Goal: Communication & Community: Participate in discussion

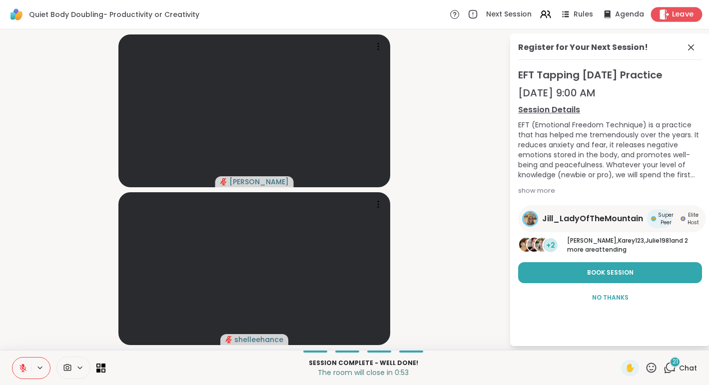
click at [686, 17] on span "Leave" at bounding box center [683, 14] width 22 height 10
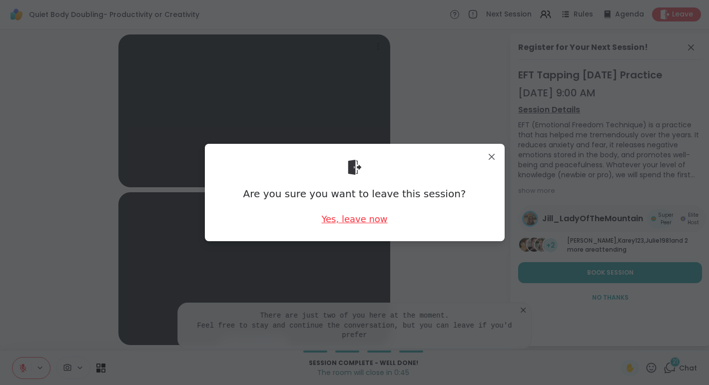
click at [359, 221] on div "Yes, leave now" at bounding box center [354, 219] width 66 height 12
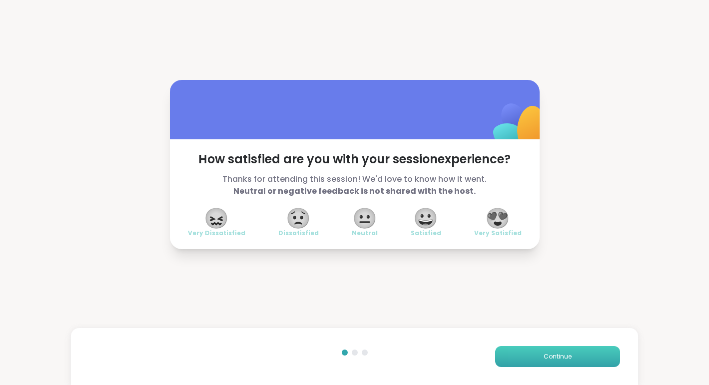
click at [560, 361] on span "Continue" at bounding box center [558, 356] width 28 height 9
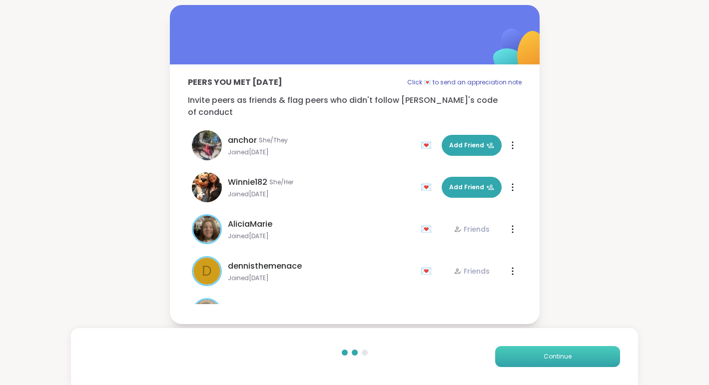
click at [560, 361] on span "Continue" at bounding box center [558, 356] width 28 height 9
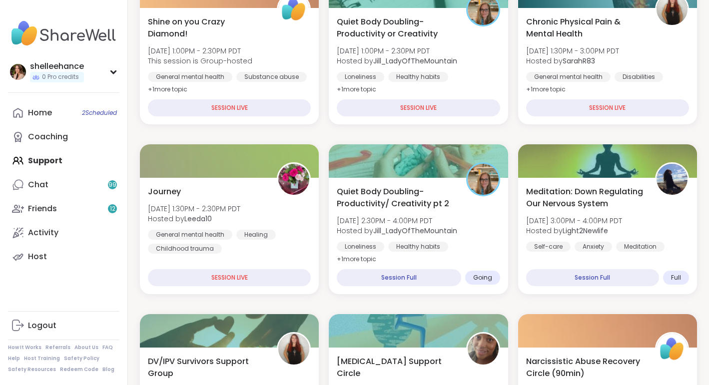
scroll to position [168, 0]
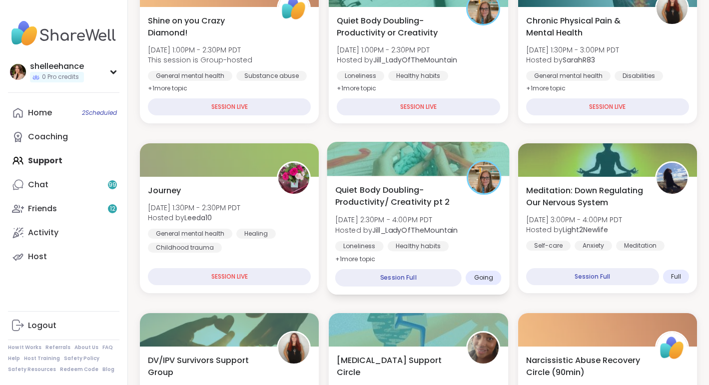
click at [492, 238] on div "Quiet Body Doubling- Productivity/ Creativity pt 2 Sun, Sep 14 | 2:30PM - 4:00P…" at bounding box center [418, 224] width 166 height 81
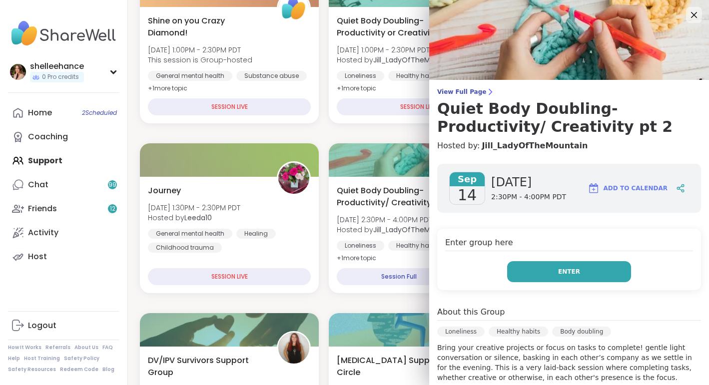
click at [540, 275] on button "Enter" at bounding box center [569, 271] width 124 height 21
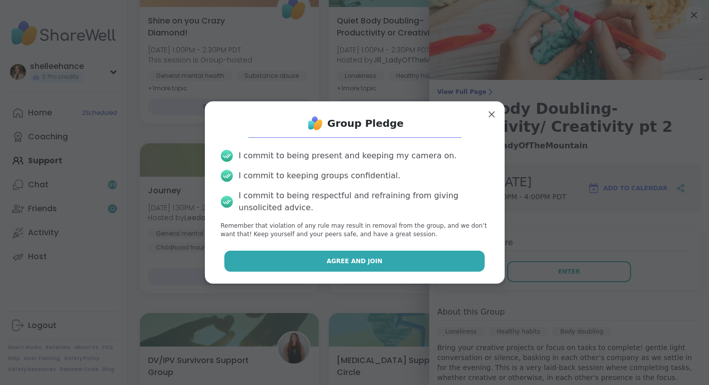
click at [317, 256] on button "Agree and Join" at bounding box center [354, 261] width 260 height 21
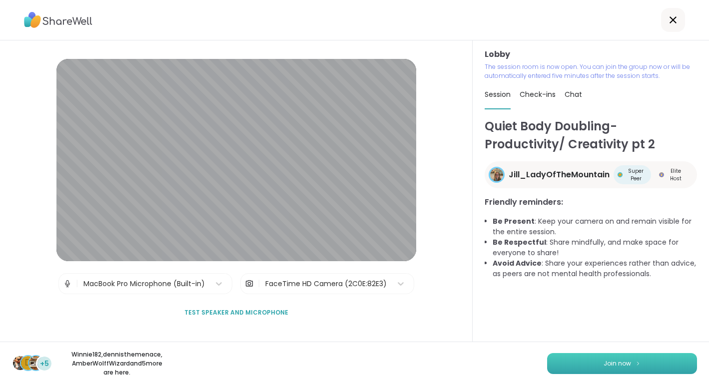
click at [613, 369] on button "Join now" at bounding box center [622, 363] width 150 height 21
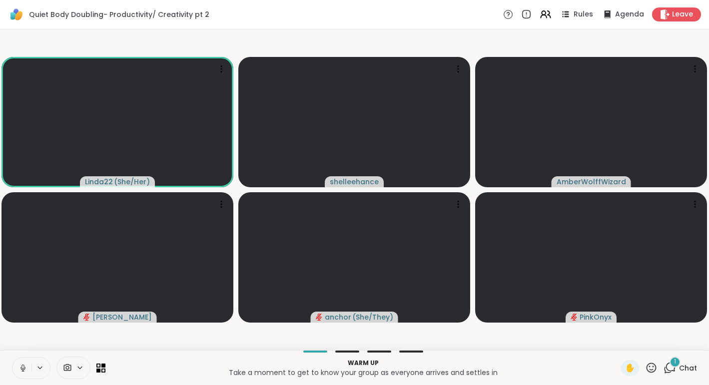
click at [21, 366] on icon at bounding box center [22, 368] width 9 height 9
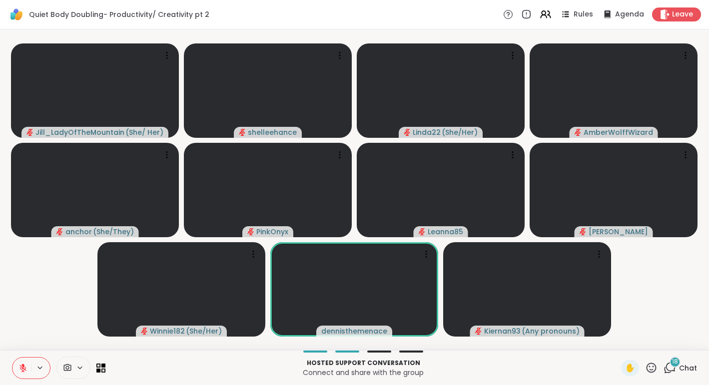
click at [690, 366] on span "Chat" at bounding box center [688, 368] width 18 height 10
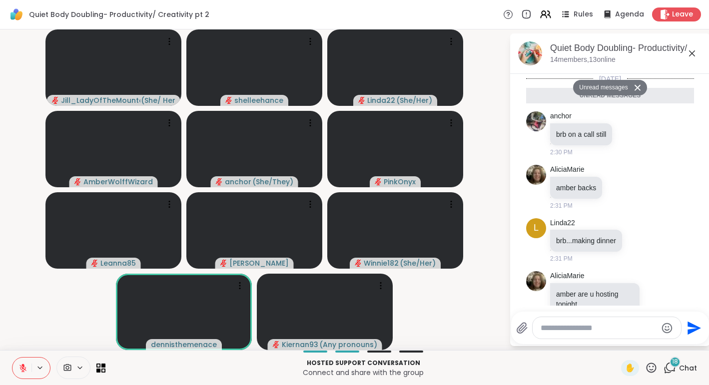
scroll to position [1590, 0]
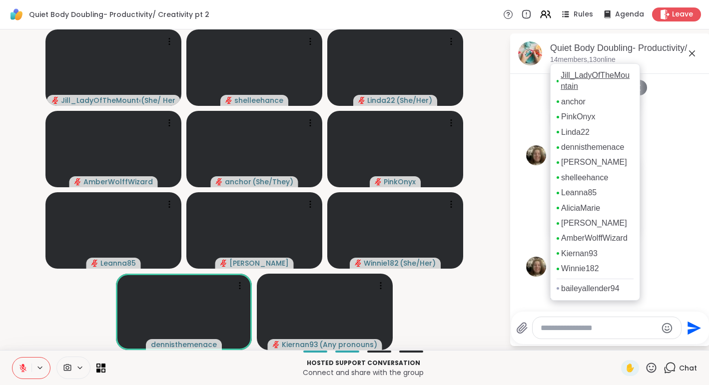
click at [577, 90] on link "Jill_LadyOfTheMountain" at bounding box center [597, 81] width 73 height 22
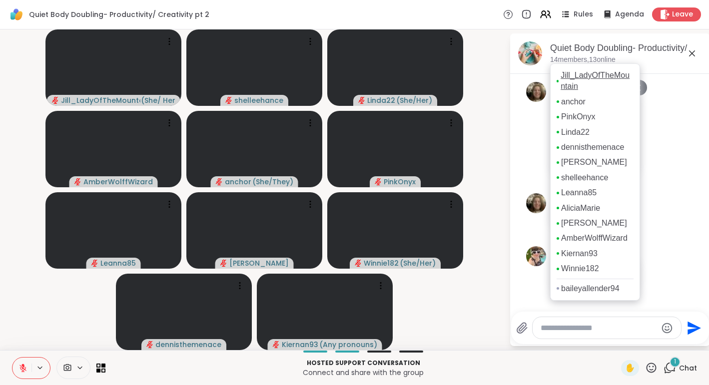
scroll to position [1619, 0]
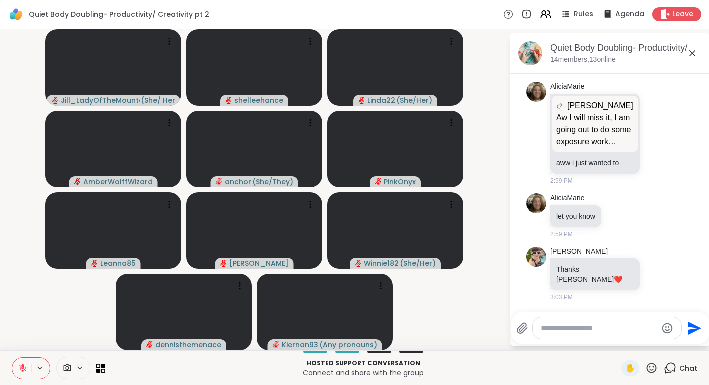
paste textarea "**********"
type textarea "**********"
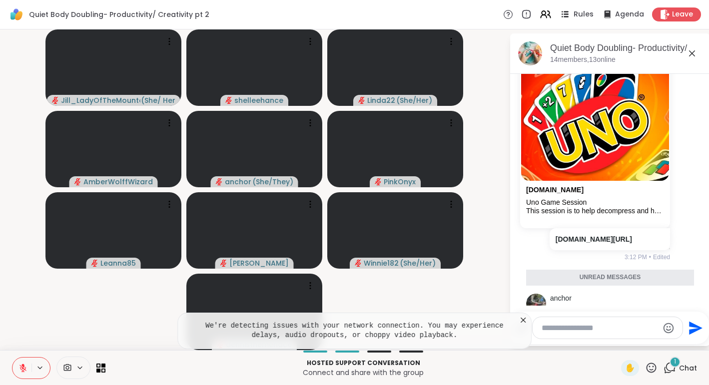
scroll to position [2166, 0]
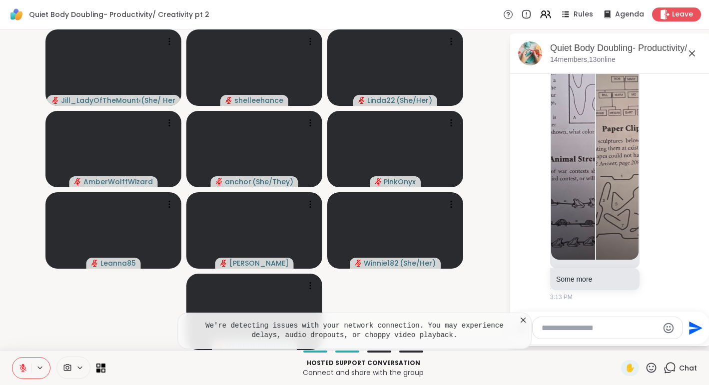
click at [525, 316] on icon at bounding box center [523, 320] width 10 height 10
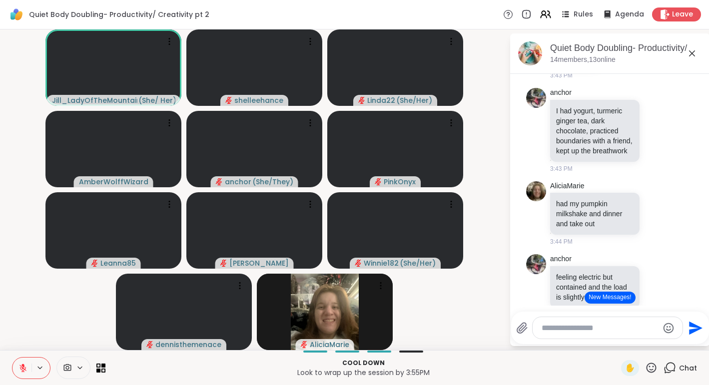
scroll to position [3782, 0]
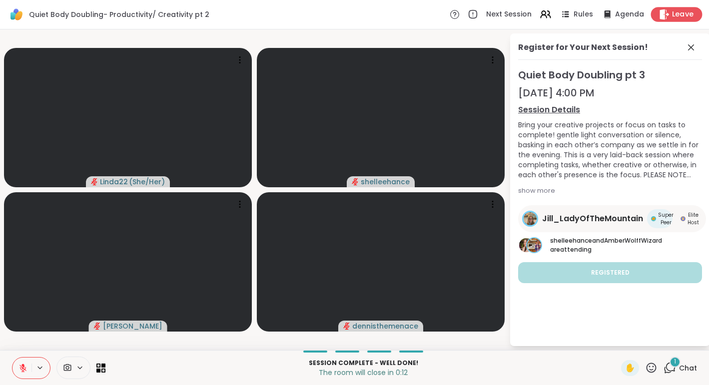
click at [686, 15] on span "Leave" at bounding box center [683, 14] width 22 height 10
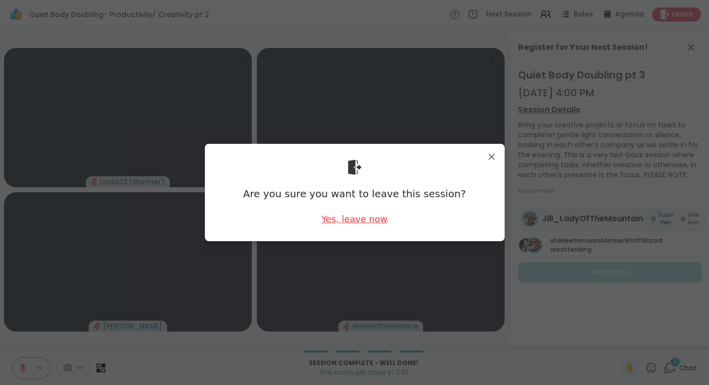
click at [359, 218] on div "Yes, leave now" at bounding box center [354, 219] width 66 height 12
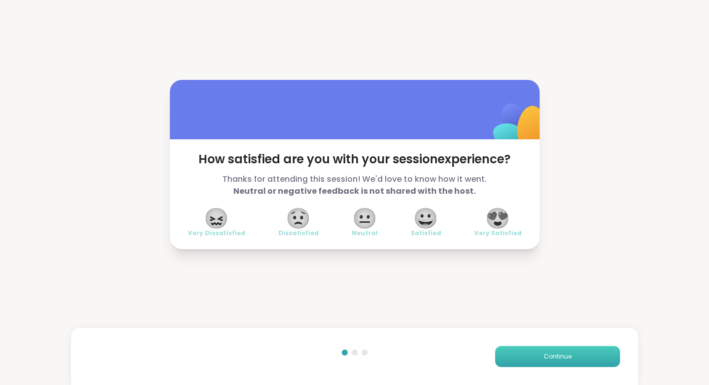
click at [556, 360] on span "Continue" at bounding box center [558, 356] width 28 height 9
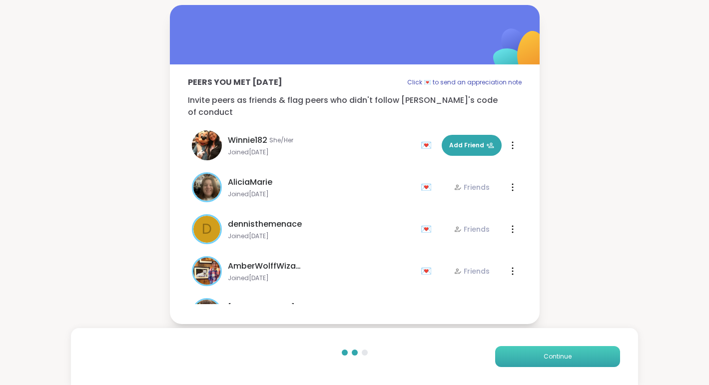
click at [561, 362] on button "Continue" at bounding box center [557, 356] width 125 height 21
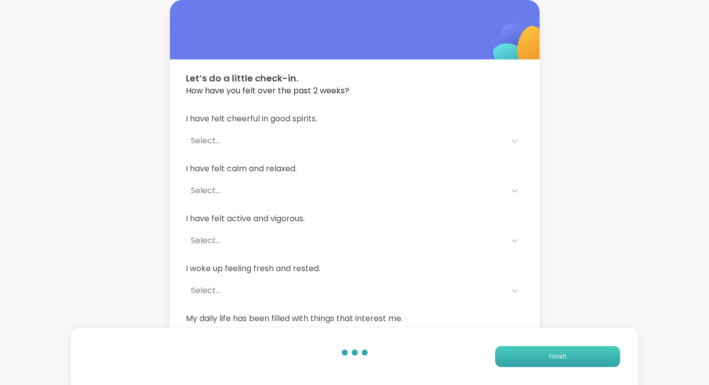
click at [561, 362] on button "Finish" at bounding box center [557, 356] width 125 height 21
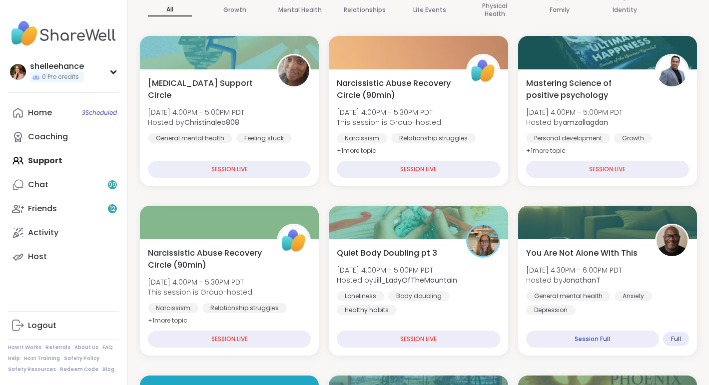
scroll to position [105, 0]
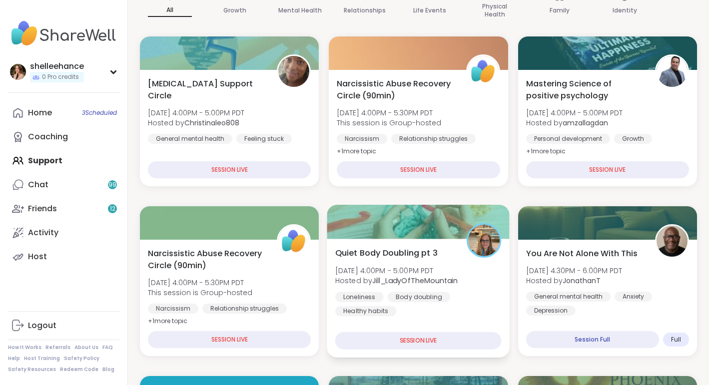
click at [487, 299] on div "Loneliness Body doubling Healthy habits" at bounding box center [418, 304] width 166 height 24
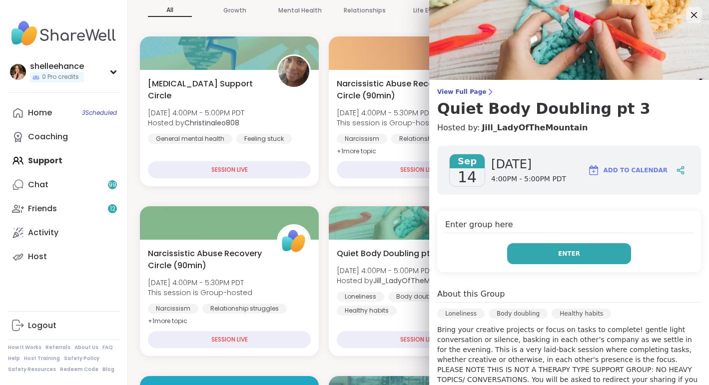
click at [525, 258] on button "Enter" at bounding box center [569, 253] width 124 height 21
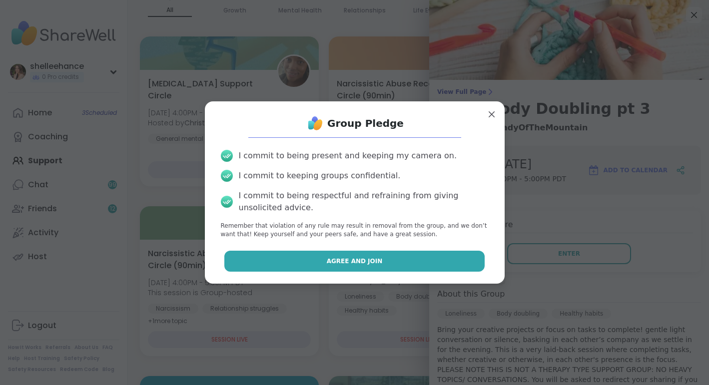
click at [282, 261] on button "Agree and Join" at bounding box center [354, 261] width 260 height 21
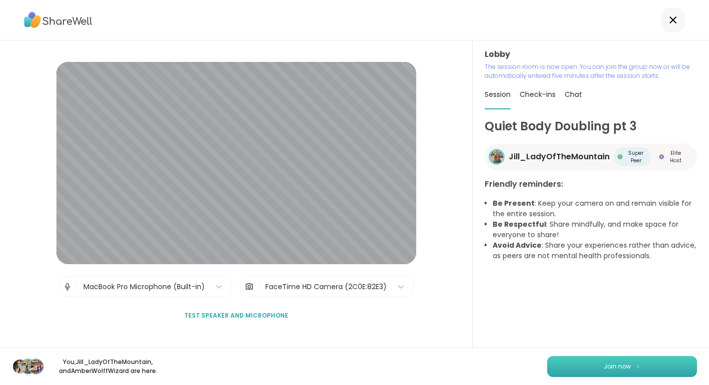
click at [614, 372] on button "Join now" at bounding box center [622, 366] width 150 height 21
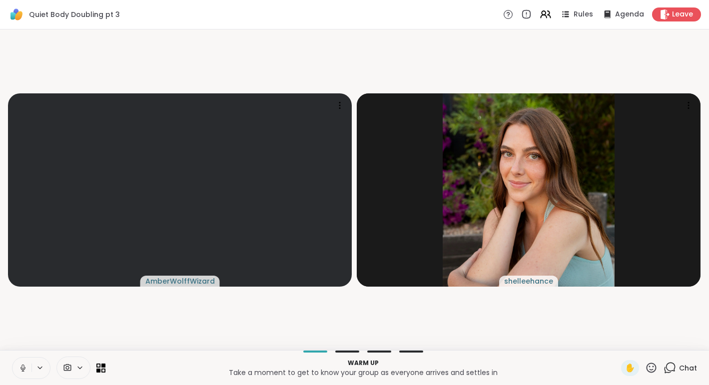
click at [19, 371] on icon at bounding box center [22, 368] width 9 height 9
click at [22, 370] on icon at bounding box center [22, 368] width 5 height 3
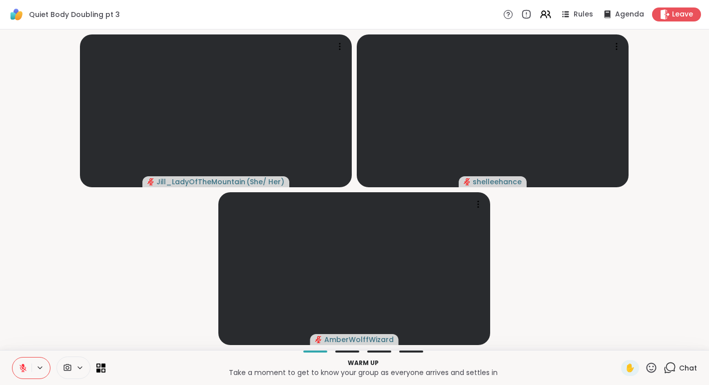
click at [689, 369] on span "Chat" at bounding box center [688, 368] width 18 height 10
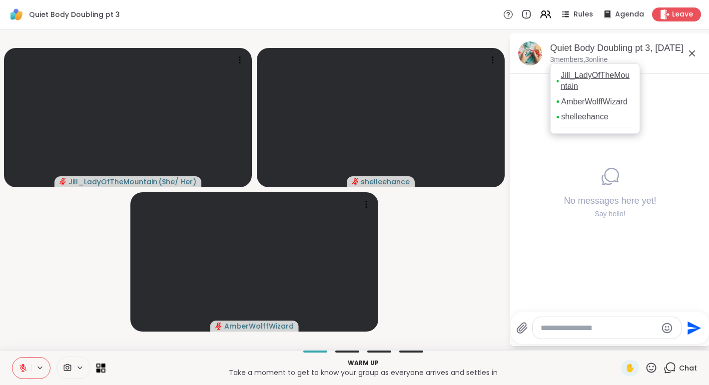
click at [577, 88] on link "Jill_LadyOfTheMountain" at bounding box center [597, 81] width 73 height 22
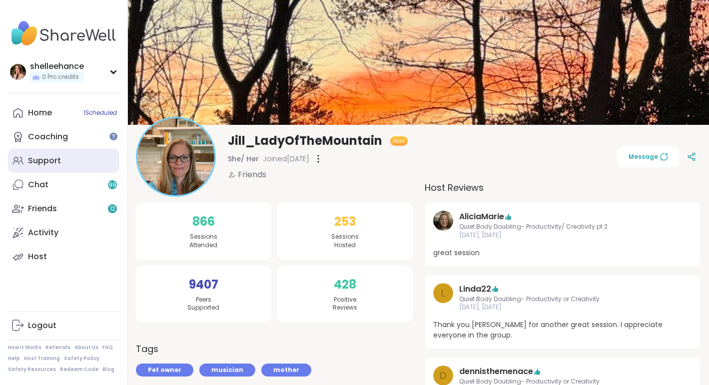
click at [92, 164] on link "Support" at bounding box center [63, 161] width 111 height 24
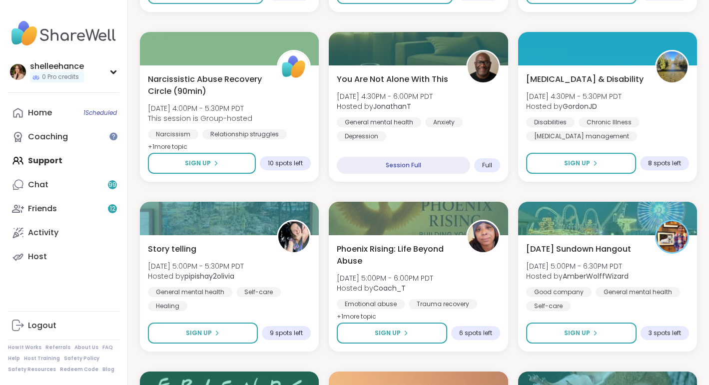
scroll to position [478, 0]
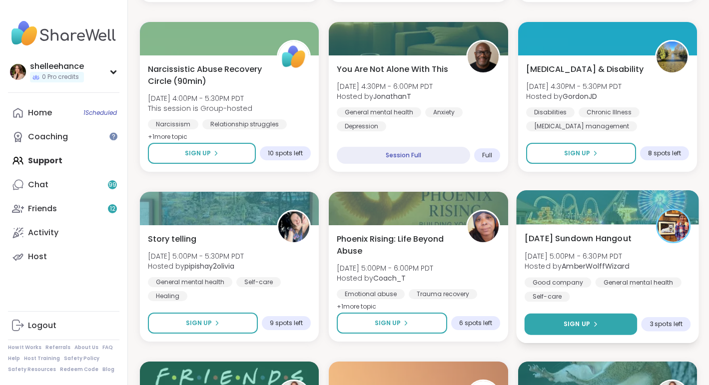
click at [554, 330] on button "Sign Up" at bounding box center [580, 324] width 113 height 21
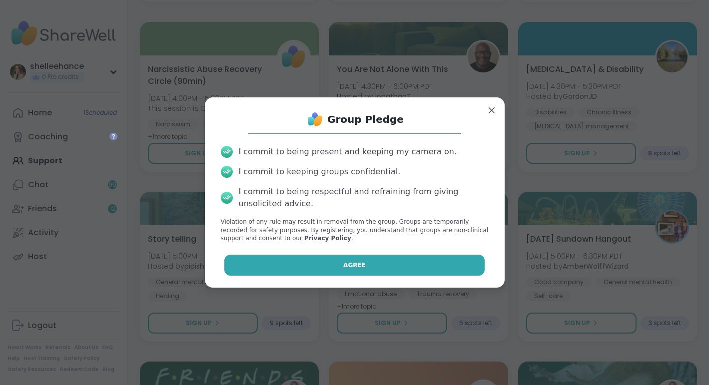
click at [310, 260] on button "Agree" at bounding box center [354, 265] width 260 height 21
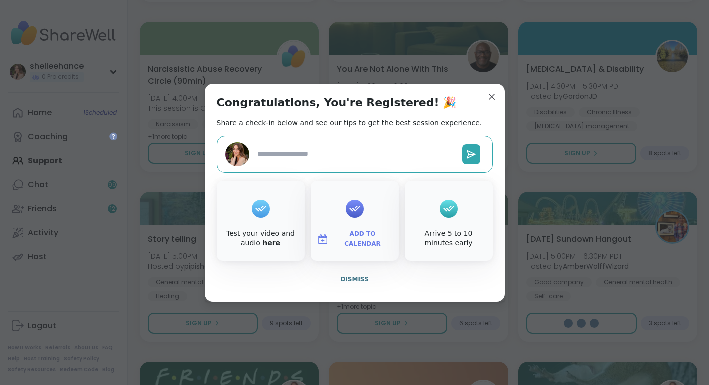
type textarea "*"
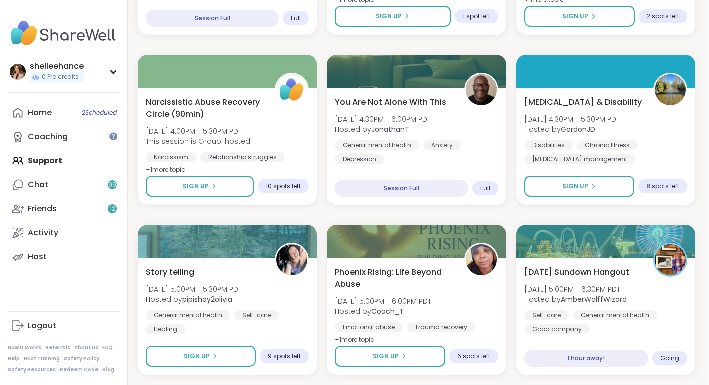
scroll to position [435, 2]
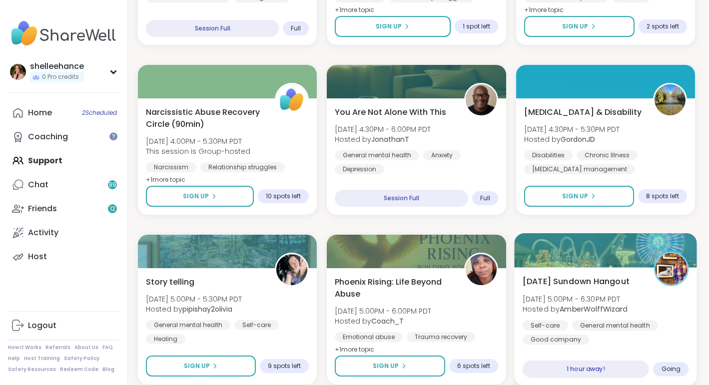
click at [651, 299] on div "Sunday Sundown Hangout Sun, Sep 14 | 5:00PM - 6:30PM PDT Hosted by AmberWolffWi…" at bounding box center [605, 309] width 166 height 69
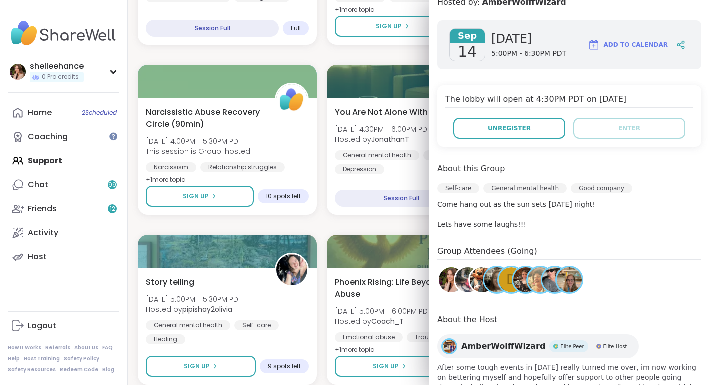
scroll to position [123, 0]
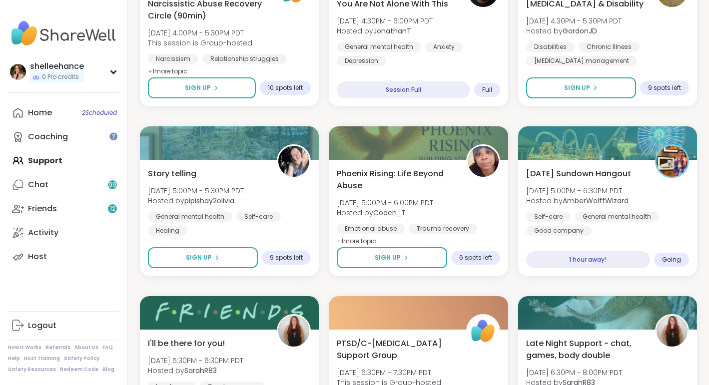
scroll to position [531, 0]
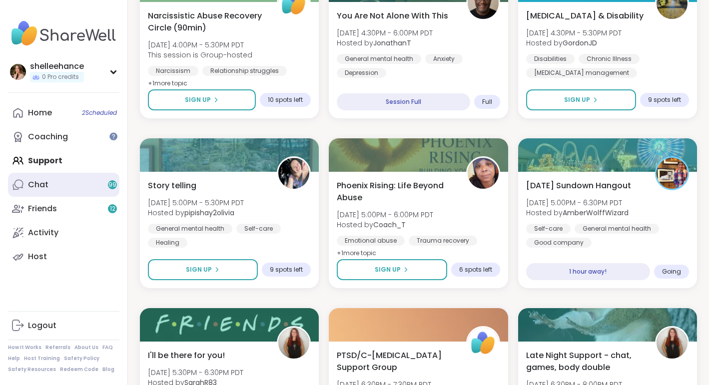
click at [96, 190] on link "Chat 99" at bounding box center [63, 185] width 111 height 24
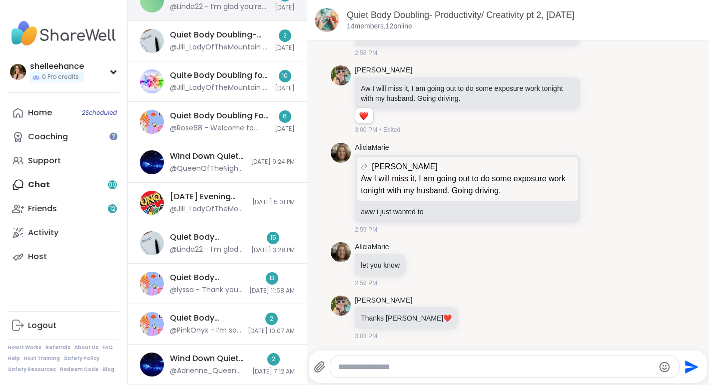
scroll to position [214, 0]
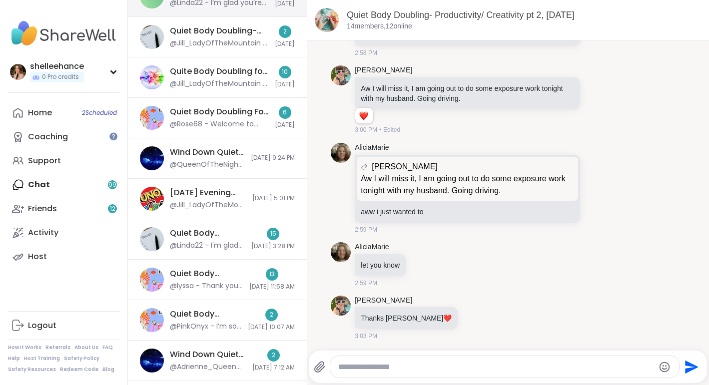
click at [224, 201] on div "@Jill_LadyOfTheMountain - Wooohooooo!!! Way to go Jodi winning the last game!" at bounding box center [208, 205] width 76 height 10
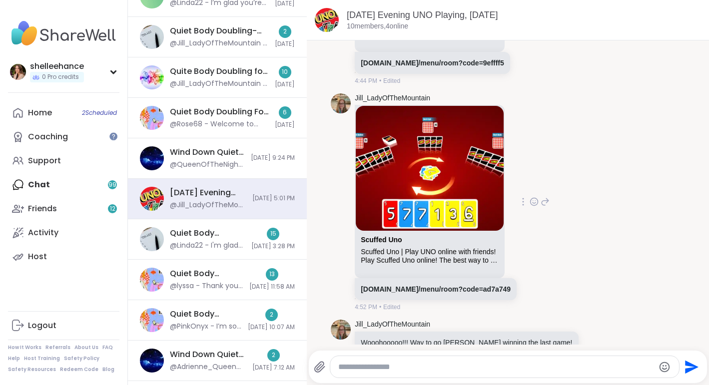
scroll to position [1303, 0]
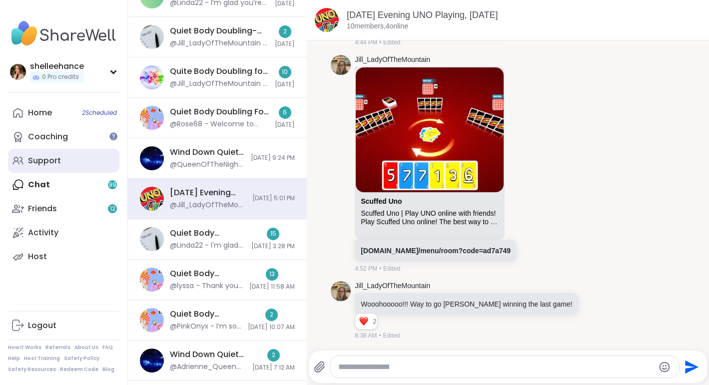
click at [103, 166] on link "Support" at bounding box center [63, 161] width 111 height 24
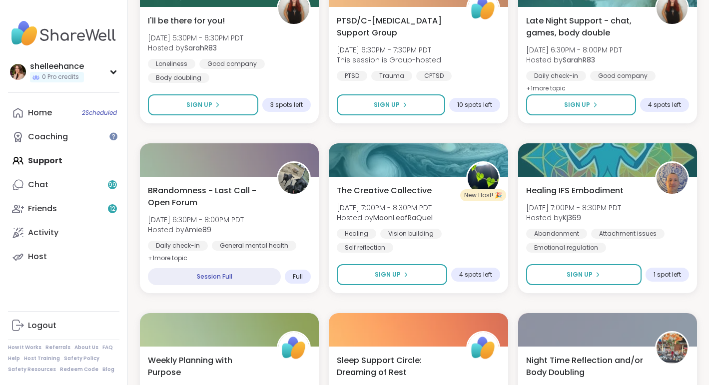
scroll to position [583, 0]
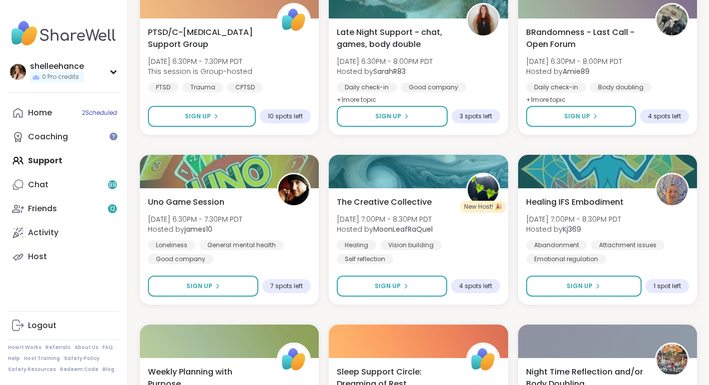
scroll to position [855, 0]
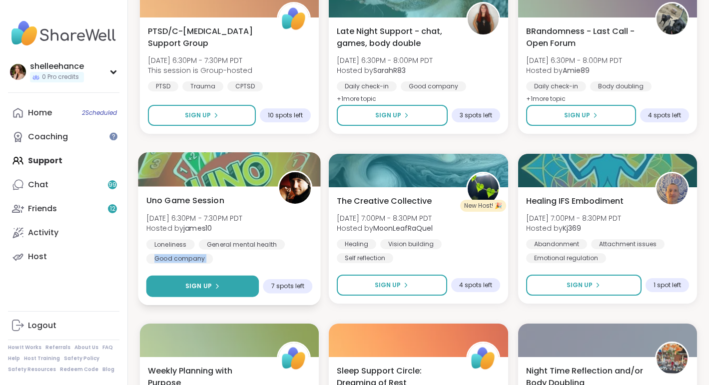
drag, startPoint x: 307, startPoint y: 268, endPoint x: 159, endPoint y: 288, distance: 148.7
click at [159, 288] on div "Uno Game Session Sun, Sep 14 | 6:30PM - 7:30PM PDT Hosted by james10 Loneliness…" at bounding box center [229, 245] width 182 height 119
click at [165, 282] on button "Sign Up" at bounding box center [202, 286] width 113 height 21
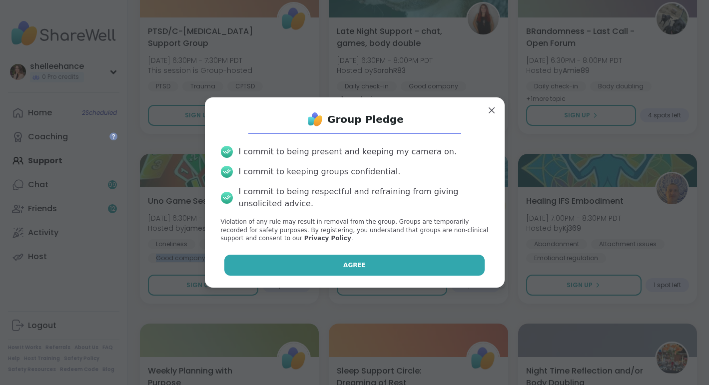
click at [318, 272] on button "Agree" at bounding box center [354, 265] width 260 height 21
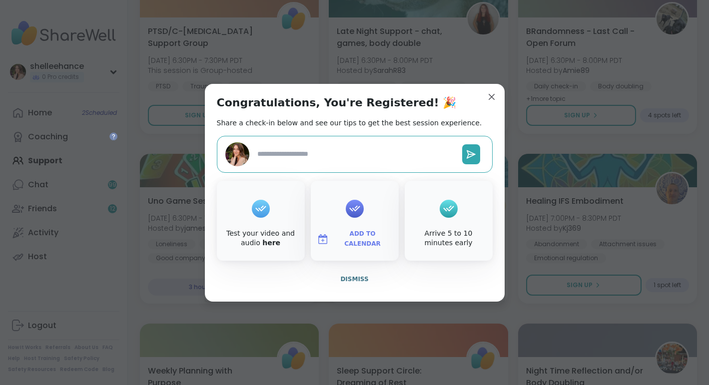
type textarea "*"
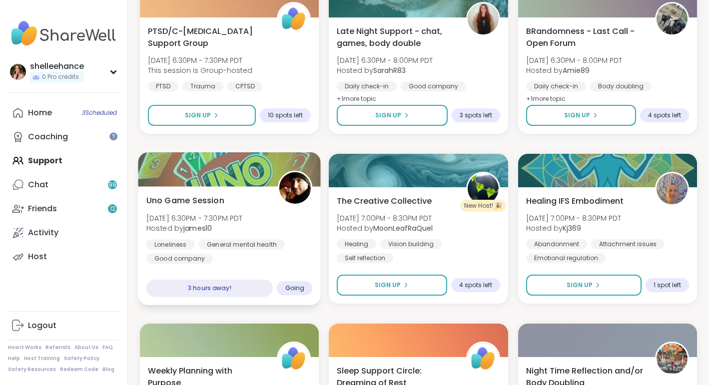
click at [299, 208] on div "Uno Game Session Sun, Sep 14 | 6:30PM - 7:30PM PDT Hosted by james10 Loneliness…" at bounding box center [229, 228] width 166 height 69
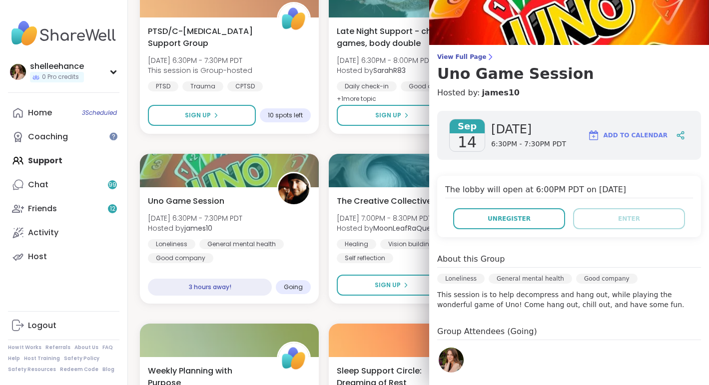
scroll to position [0, 0]
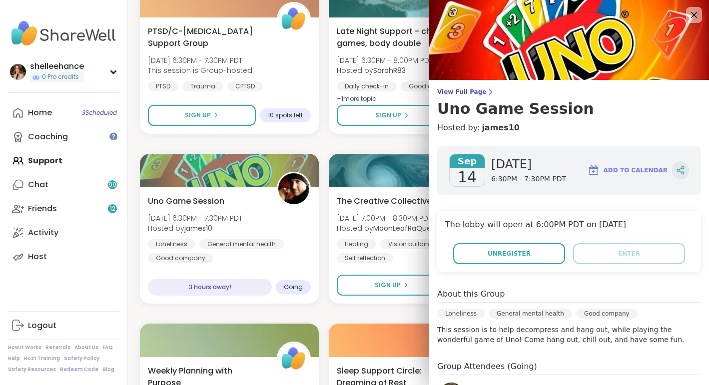
click at [678, 168] on icon at bounding box center [680, 170] width 9 height 9
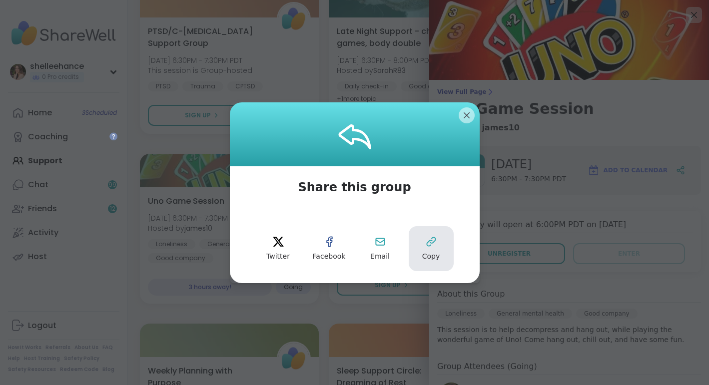
click at [441, 247] on button "Copy" at bounding box center [431, 248] width 45 height 45
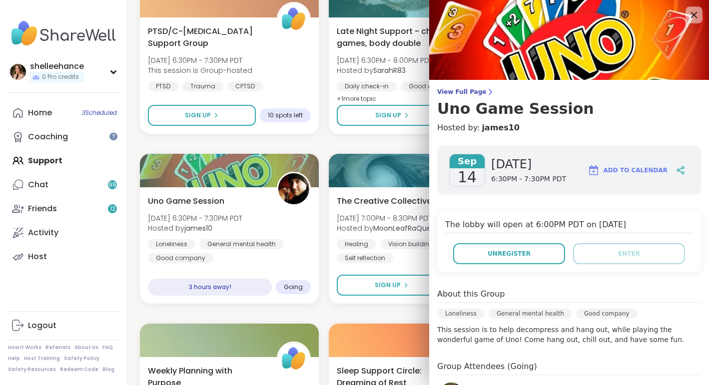
click at [695, 13] on icon at bounding box center [694, 15] width 6 height 6
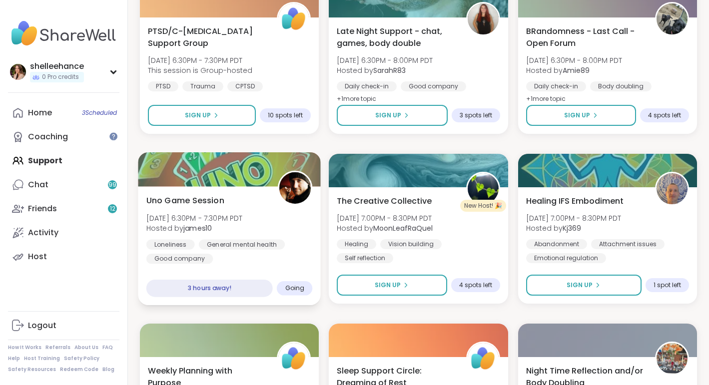
click at [294, 232] on div "Uno Game Session Sun, Sep 14 | 6:30PM - 7:30PM PDT Hosted by james10 Loneliness…" at bounding box center [229, 228] width 166 height 69
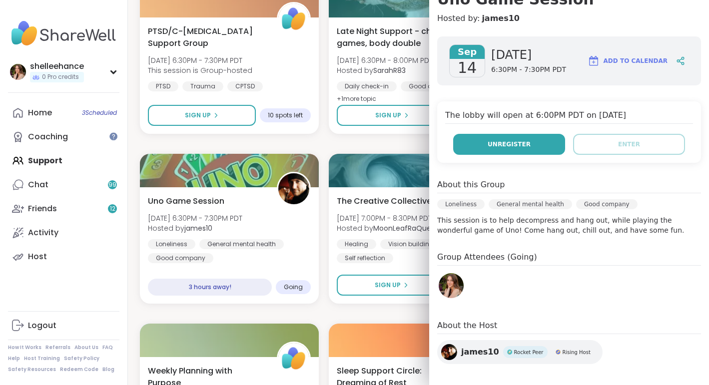
scroll to position [110, 0]
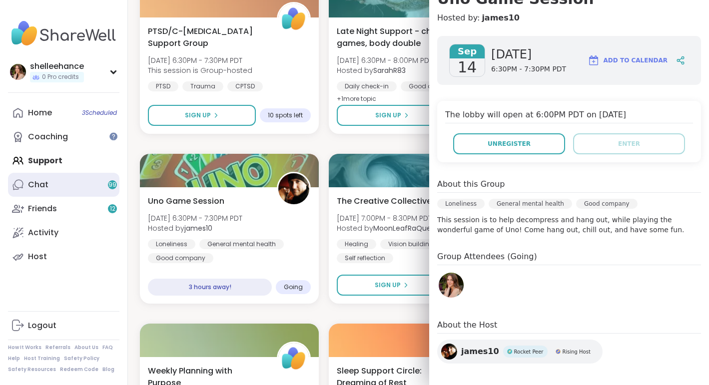
click at [76, 186] on link "Chat 99" at bounding box center [63, 185] width 111 height 24
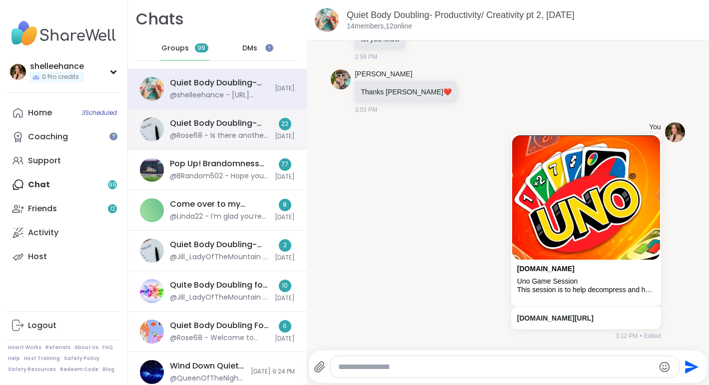
click at [194, 142] on div "Quiet Body Doubling- Productivity or Creativity, Sep 14 @Rose68 - Is there anot…" at bounding box center [217, 129] width 179 height 40
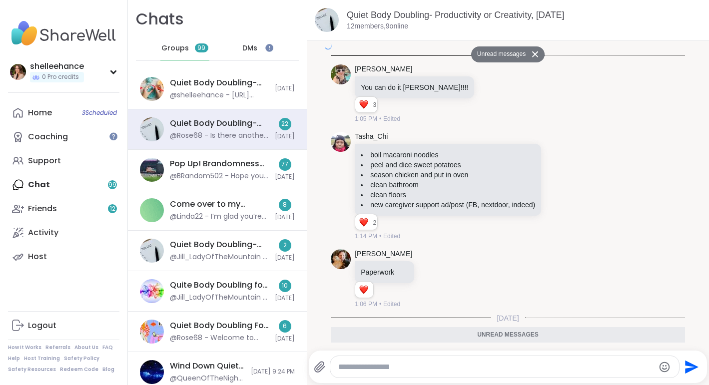
scroll to position [2119, 0]
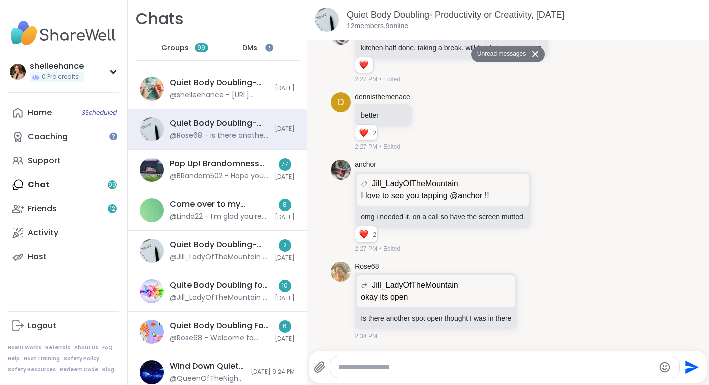
paste textarea "**********"
type textarea "**********"
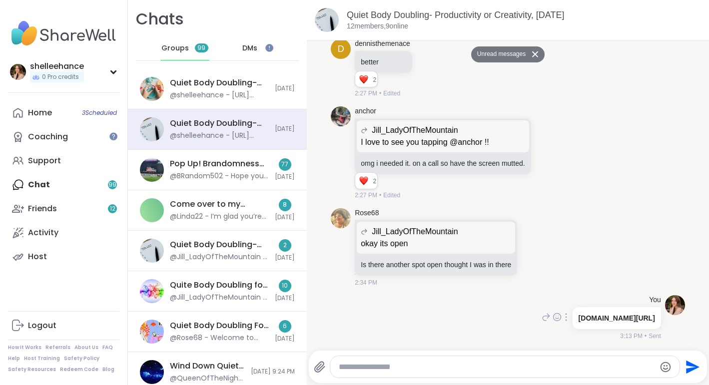
scroll to position [2158, 0]
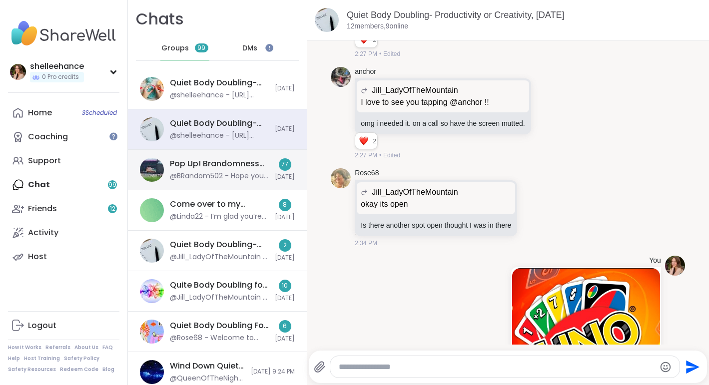
click at [237, 187] on div "Pop Up! Brandomness Festival check in, Sep 14 @BRandom502 - Hope you have a saf…" at bounding box center [217, 170] width 179 height 40
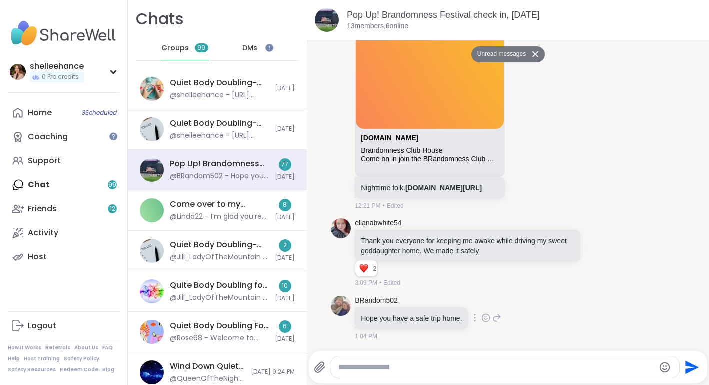
scroll to position [5556, 0]
paste textarea "**********"
type textarea "**********"
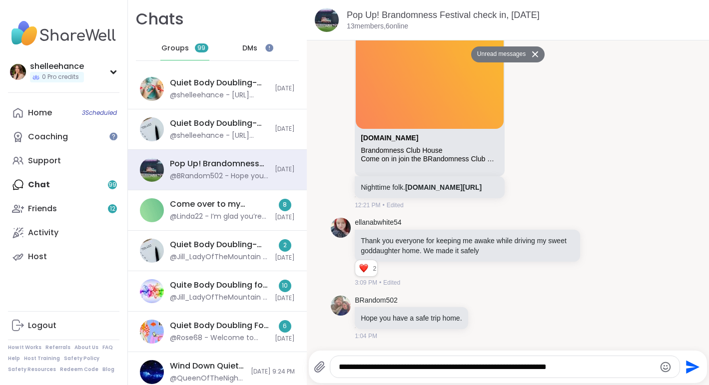
drag, startPoint x: 633, startPoint y: 365, endPoint x: 325, endPoint y: 360, distance: 307.8
click at [325, 360] on div "**********" at bounding box center [497, 367] width 366 height 22
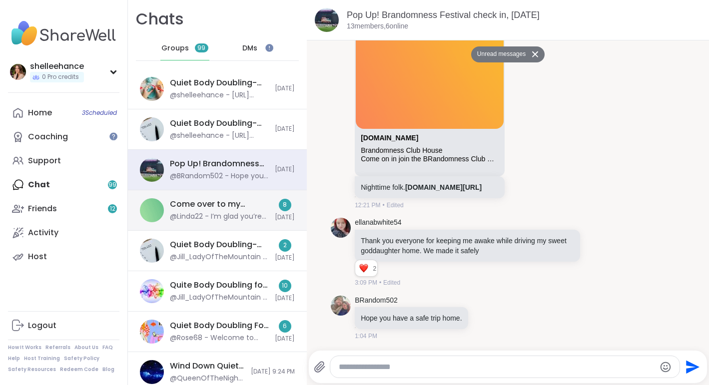
click at [217, 218] on div "@Linda22 - I’m glad you’re okay. I will see you in another session. 😀" at bounding box center [219, 217] width 99 height 10
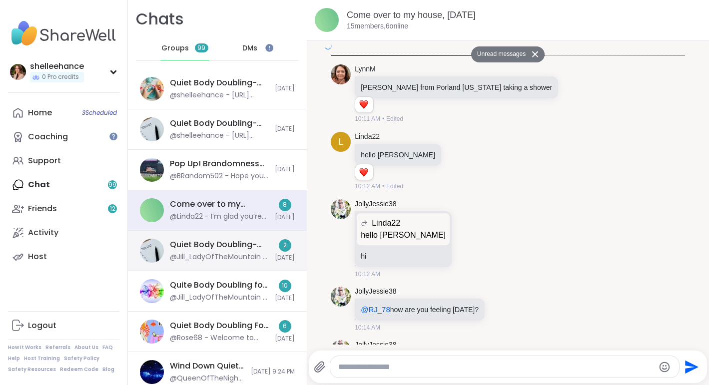
scroll to position [2290, 0]
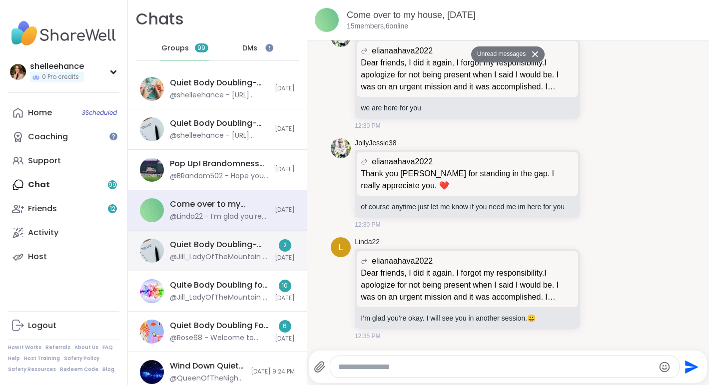
click at [221, 246] on div "Quiet Body Doubling- Productivity or Creativity, [DATE]" at bounding box center [219, 244] width 99 height 11
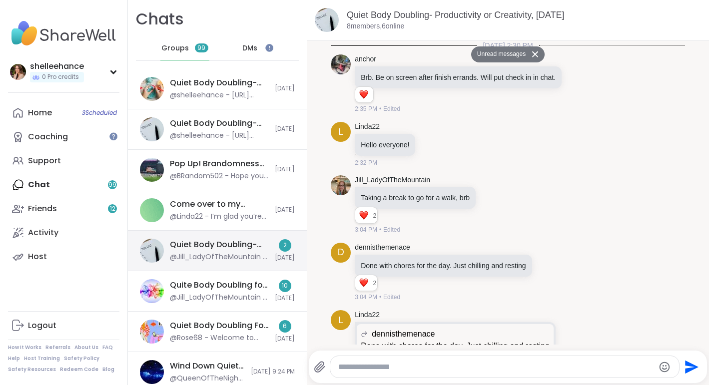
scroll to position [1022, 0]
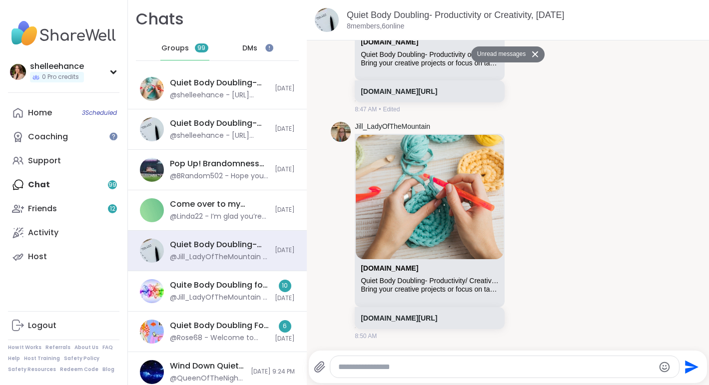
paste textarea "**********"
type textarea "**********"
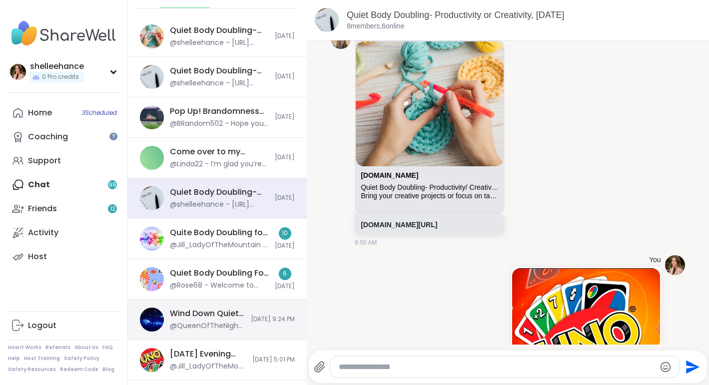
scroll to position [53, 0]
click at [251, 320] on span "9/13/2025, 9:24 PM" at bounding box center [273, 318] width 44 height 8
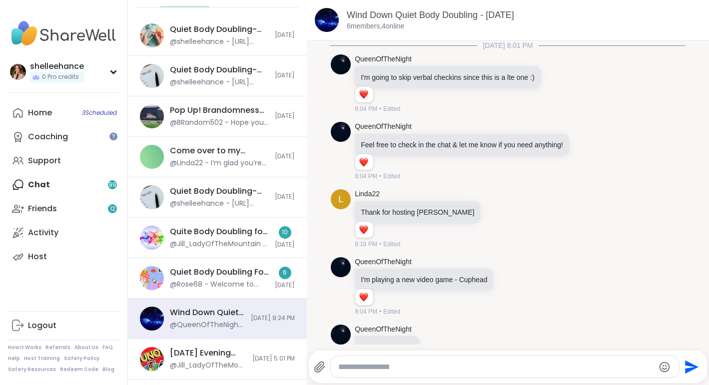
scroll to position [1140, 0]
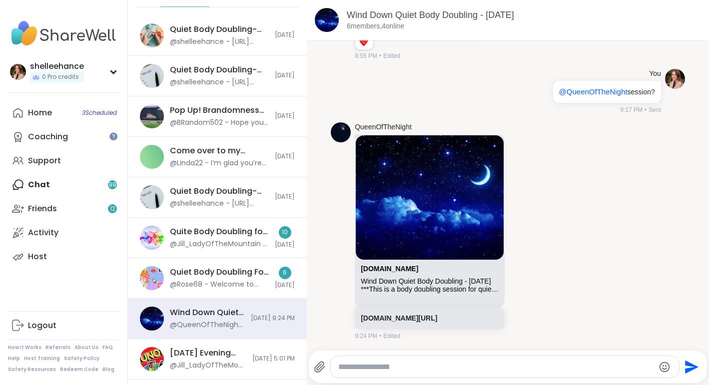
paste textarea "**********"
type textarea "**********"
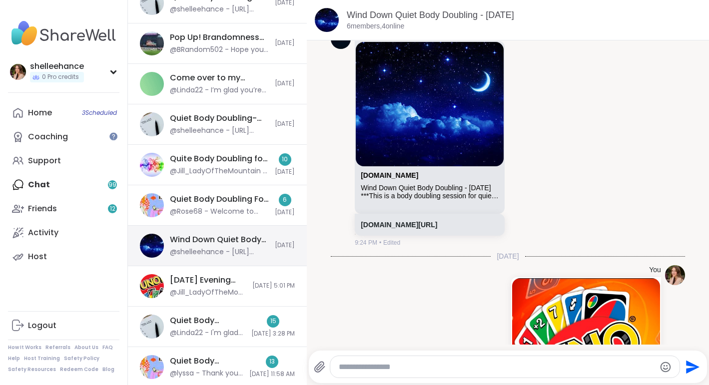
scroll to position [168, 0]
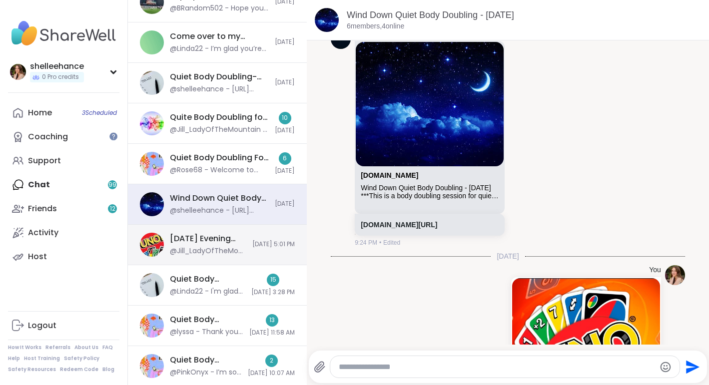
click at [231, 244] on div "Saturday Evening UNO Playing, Sep 13 @Jill_LadyOfTheMountain - Wooohooooo!!! Wa…" at bounding box center [208, 244] width 76 height 23
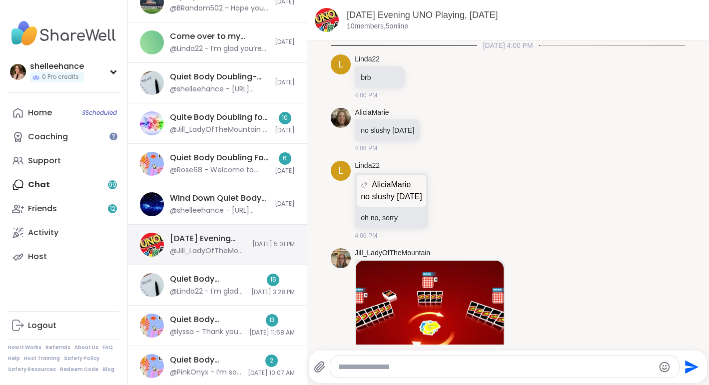
scroll to position [1303, 0]
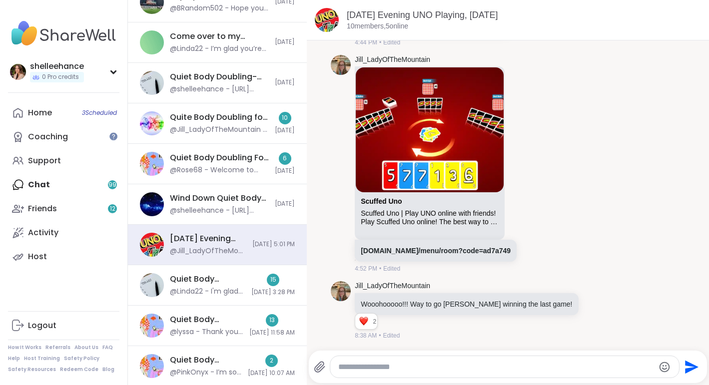
paste textarea "**********"
type textarea "**********"
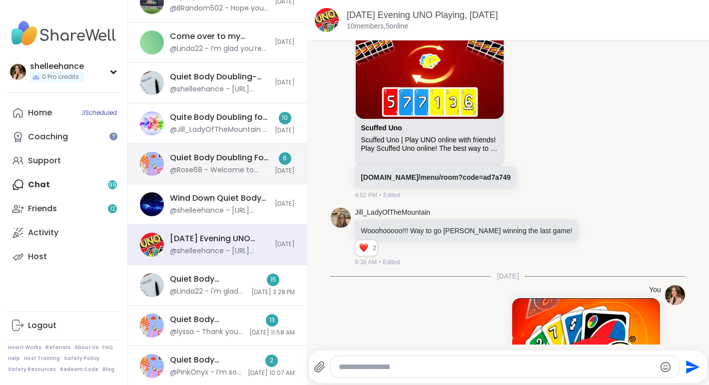
scroll to position [0, 0]
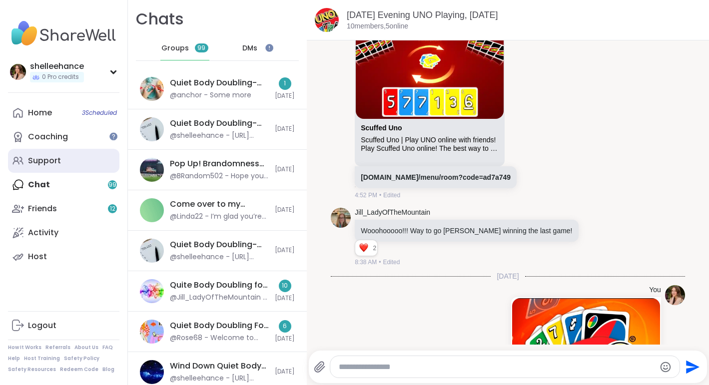
click at [90, 167] on link "Support" at bounding box center [63, 161] width 111 height 24
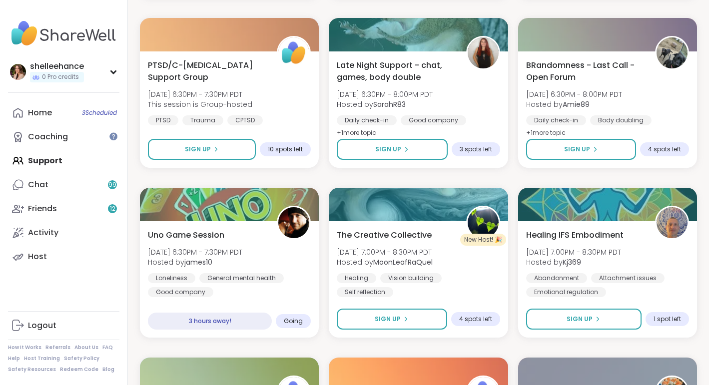
scroll to position [834, 0]
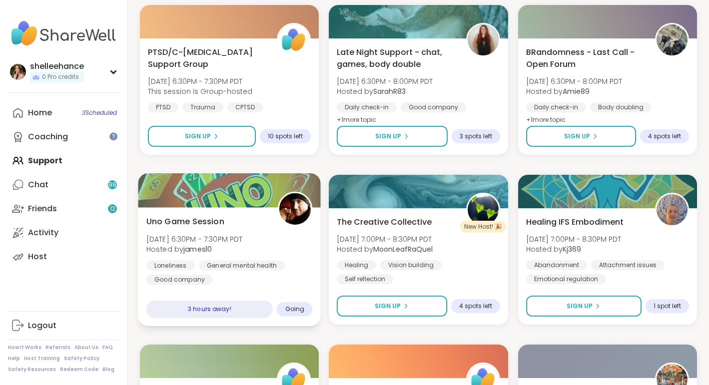
click at [290, 266] on div "Loneliness General mental health Good company" at bounding box center [229, 272] width 166 height 24
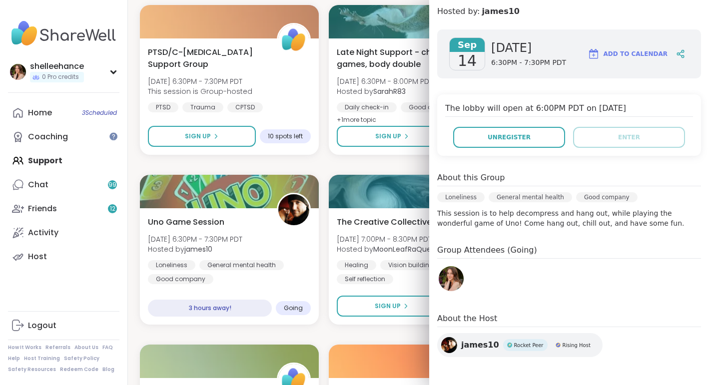
scroll to position [115, 0]
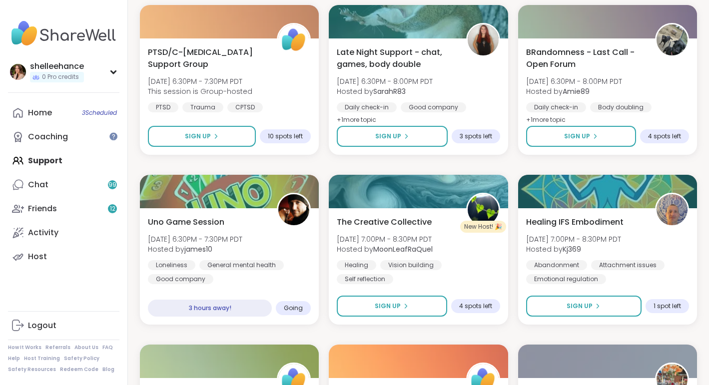
click at [292, 332] on div "Quiet Body Doubling- Productivity/ Creativity pt 2 Sun, Sep 14 | 2:30PM - 4:00P…" at bounding box center [418, 335] width 557 height 2018
click at [99, 195] on link "Chat 99" at bounding box center [63, 185] width 111 height 24
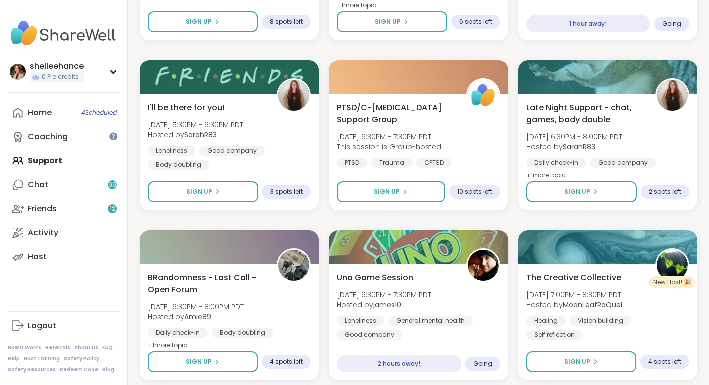
scroll to position [1635, 0]
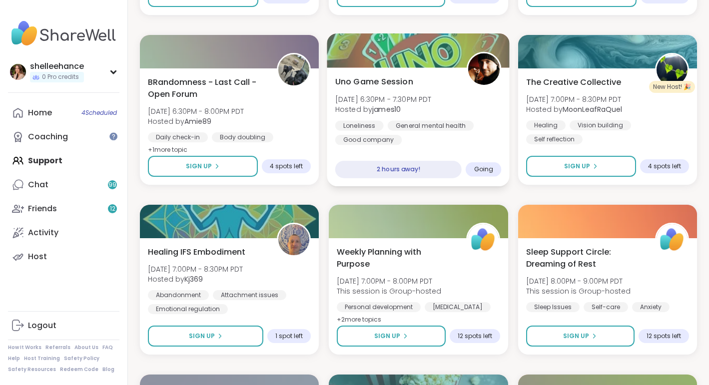
click at [490, 136] on div "Loneliness General mental health Good company" at bounding box center [418, 132] width 166 height 24
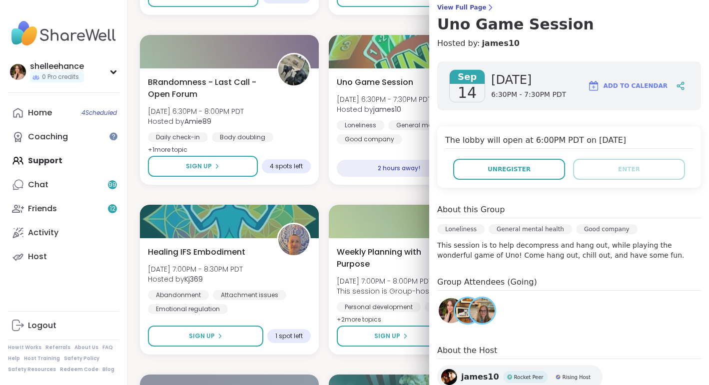
scroll to position [87, 0]
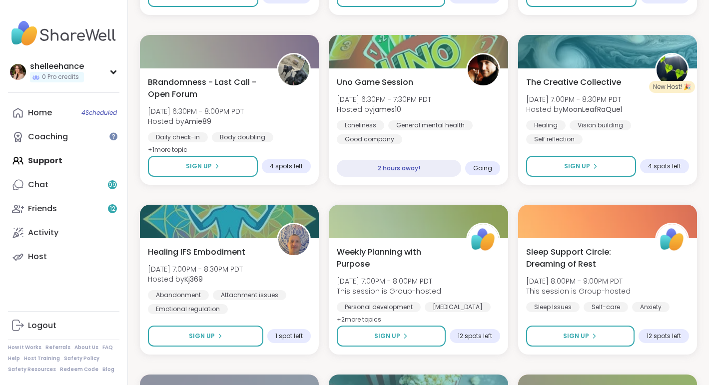
click at [496, 137] on div "Loneliness General mental health Good company" at bounding box center [418, 132] width 166 height 24
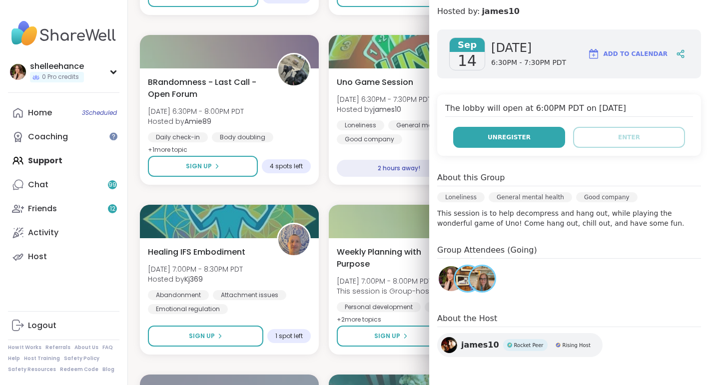
scroll to position [0, 0]
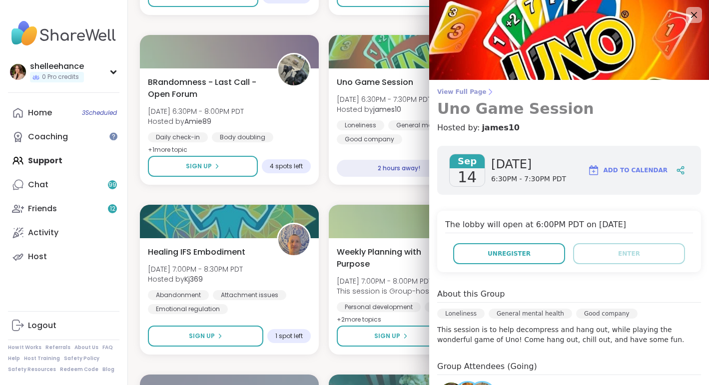
click at [519, 101] on h3 "Uno Game Session" at bounding box center [569, 109] width 264 height 18
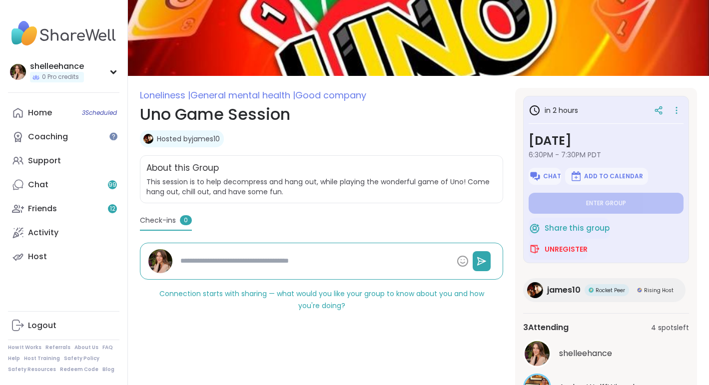
scroll to position [61, 0]
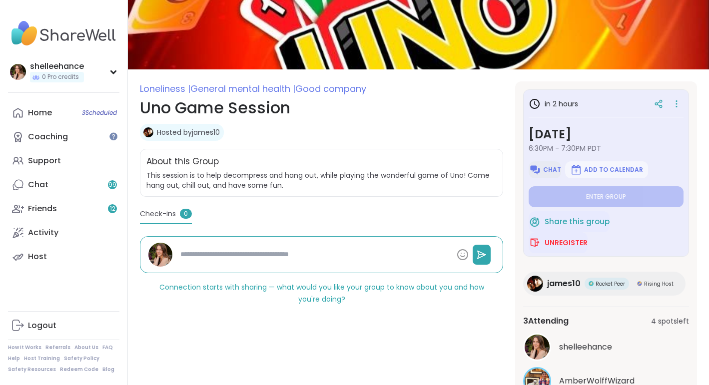
click at [552, 168] on span "Chat" at bounding box center [552, 170] width 18 height 8
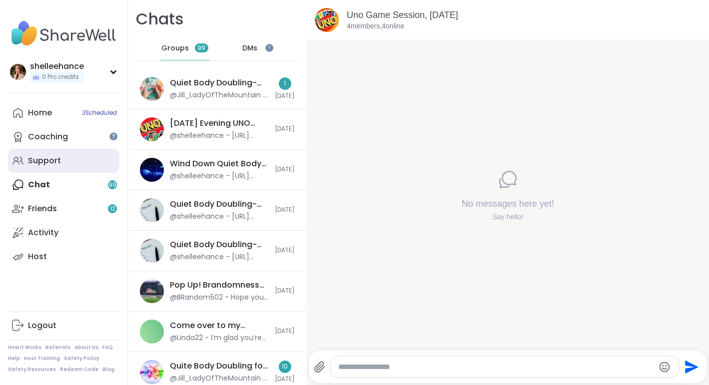
click at [90, 157] on link "Support" at bounding box center [63, 161] width 111 height 24
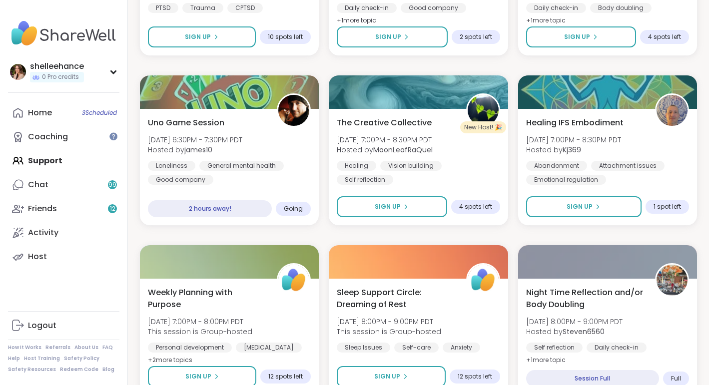
scroll to position [940, 0]
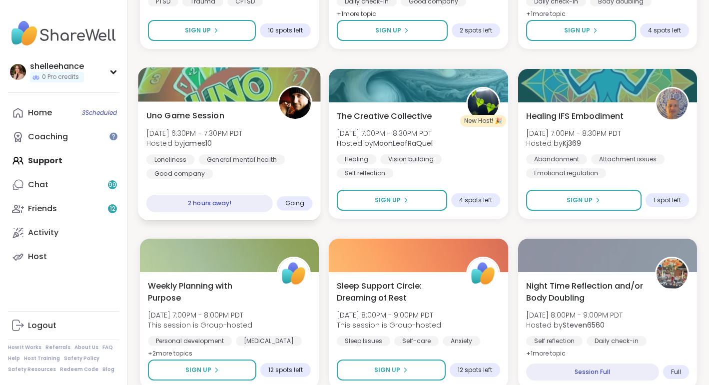
click at [285, 185] on div "Uno Game Session Sun, Sep 14 | 6:30PM - 7:30PM PDT Hosted by james10 Loneliness…" at bounding box center [229, 160] width 182 height 119
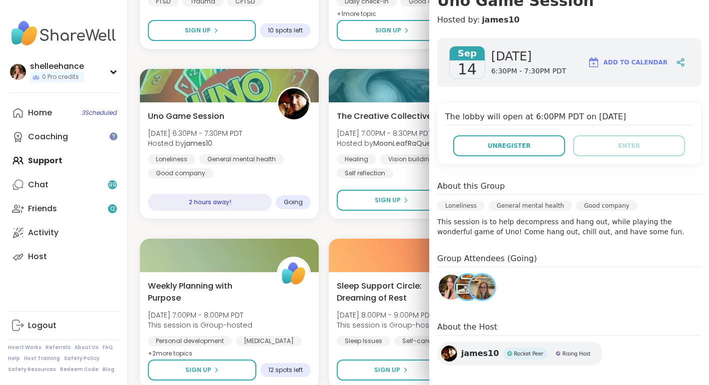
scroll to position [116, 0]
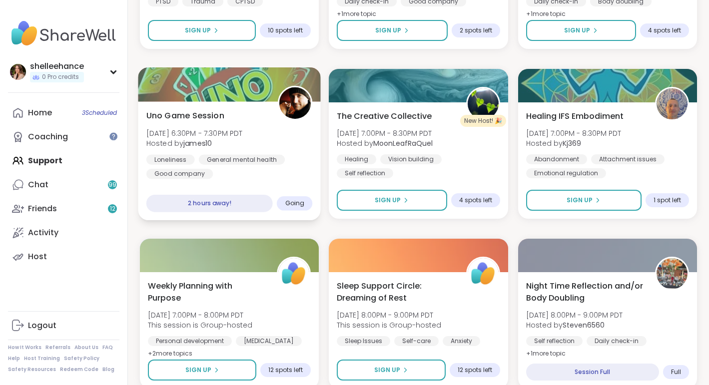
click at [313, 157] on div "Uno Game Session Sun, Sep 14 | 6:30PM - 7:30PM PDT Hosted by james10 Loneliness…" at bounding box center [229, 160] width 182 height 119
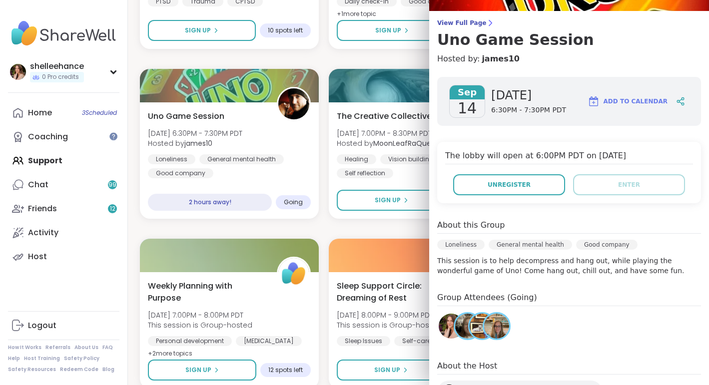
scroll to position [67, 0]
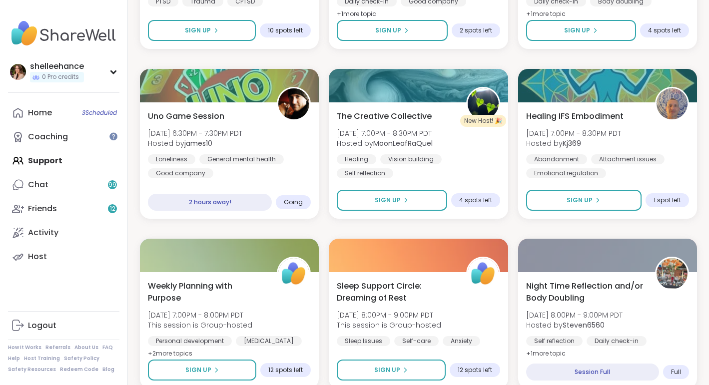
click at [263, 229] on div "Quiet Body Doubling- Productivity/ Creativity pt 2 Sun, Sep 14 | 2:30PM - 4:00P…" at bounding box center [418, 229] width 557 height 2018
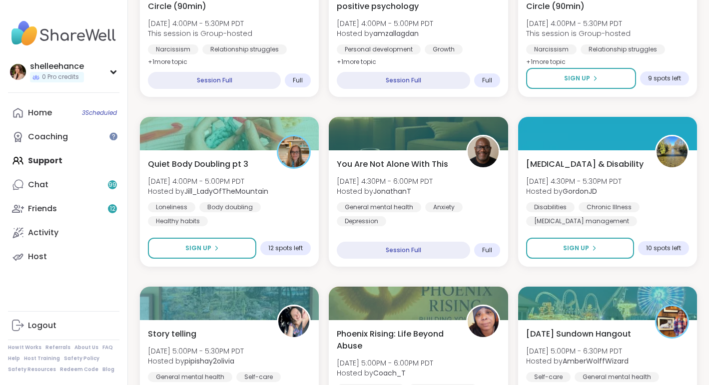
scroll to position [379, 0]
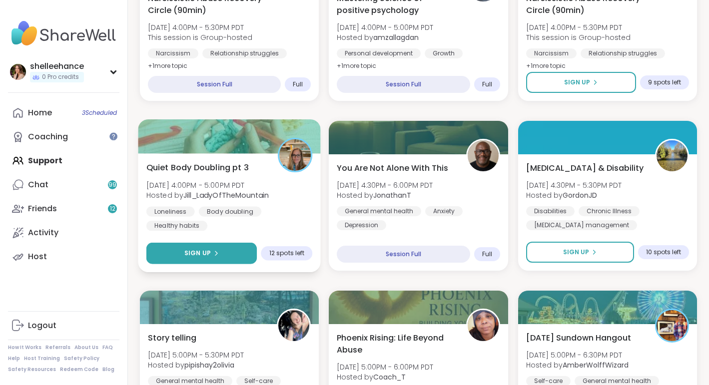
click at [174, 252] on button "Sign Up" at bounding box center [201, 253] width 111 height 21
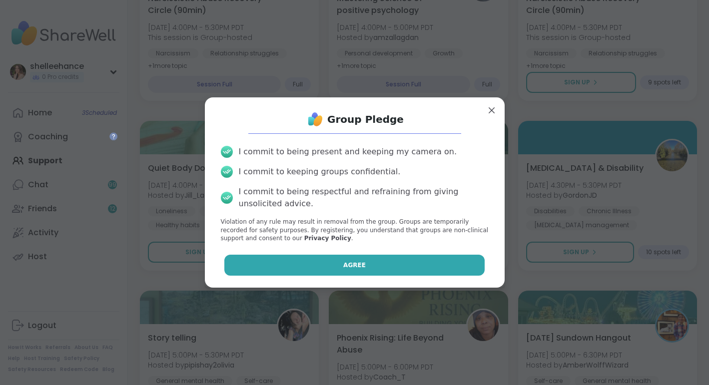
click at [287, 262] on button "Agree" at bounding box center [354, 265] width 260 height 21
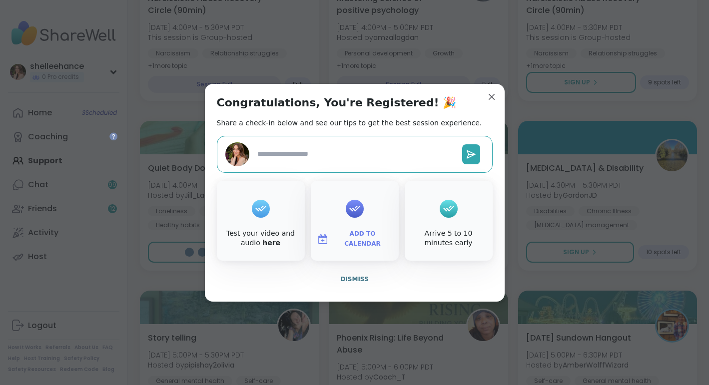
type textarea "*"
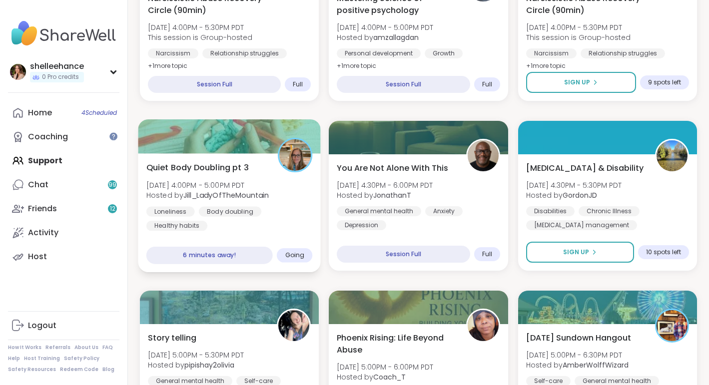
click at [283, 222] on div "Loneliness Body doubling Healthy habits" at bounding box center [229, 218] width 166 height 24
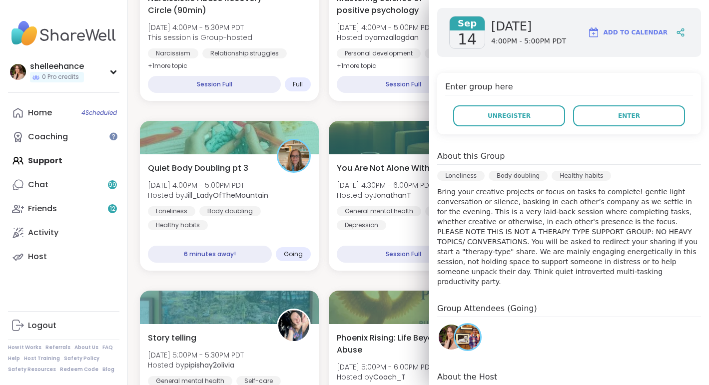
scroll to position [143, 0]
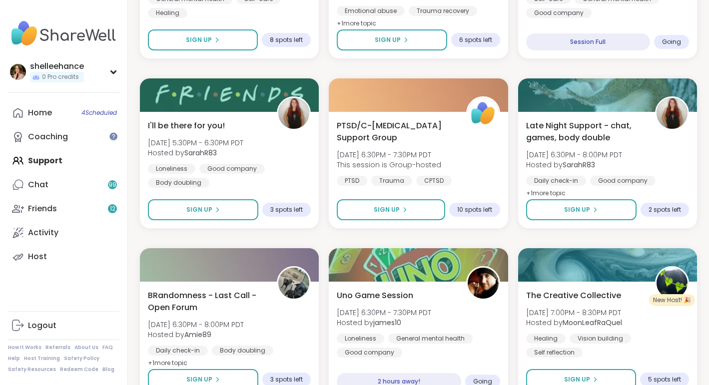
scroll to position [918, 0]
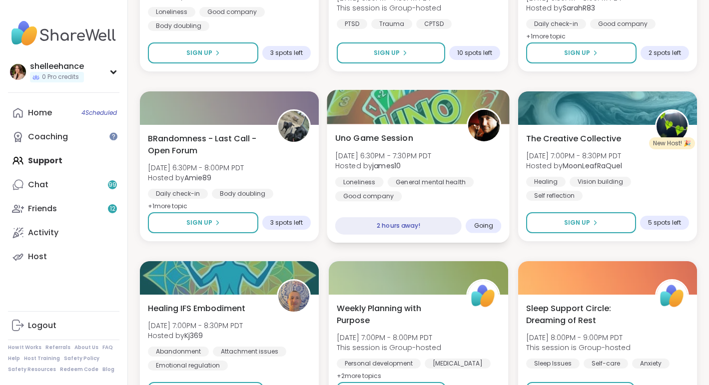
click at [491, 197] on div "Loneliness General mental health Good company" at bounding box center [418, 189] width 166 height 24
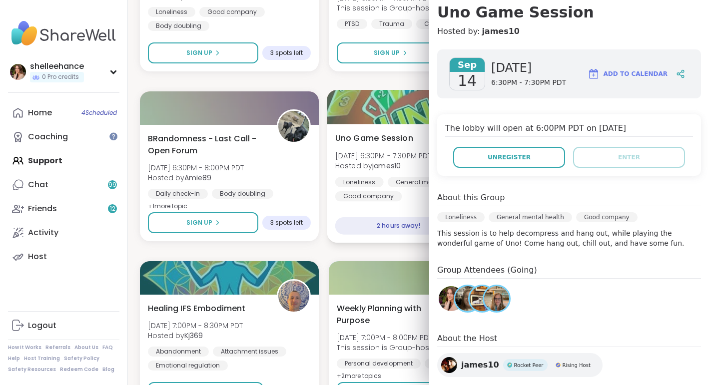
scroll to position [102, 0]
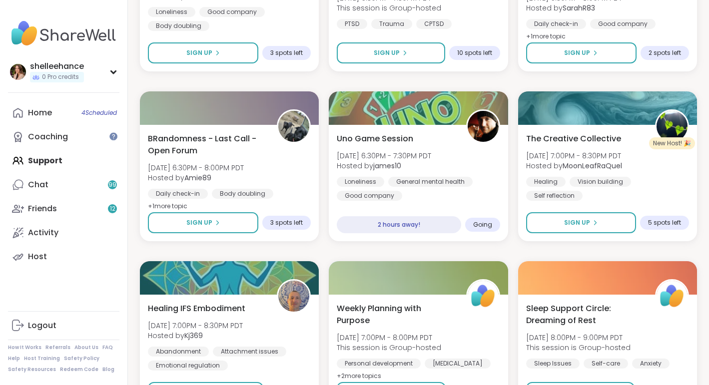
click at [391, 247] on div "Quiet Body Doubling- Productivity/ Creativity pt 2 Sun, Sep 14 | 2:30PM - 4:00P…" at bounding box center [418, 251] width 557 height 2018
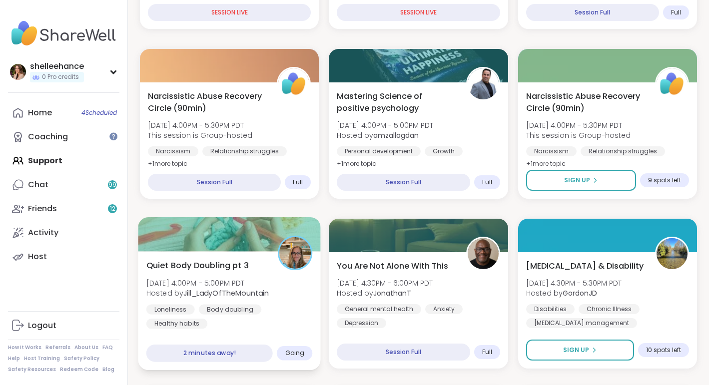
scroll to position [287, 0]
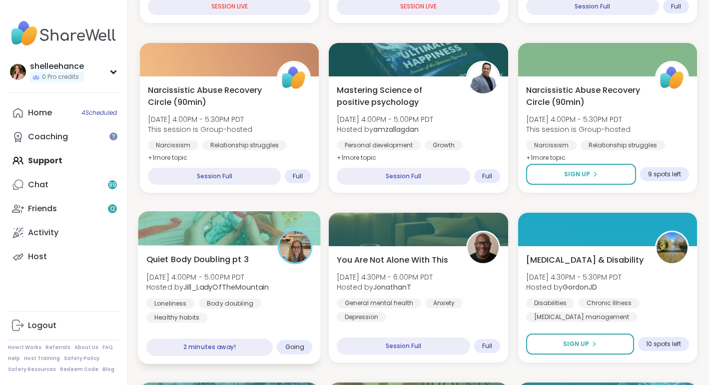
click at [294, 301] on div "Loneliness Body doubling Healthy habits" at bounding box center [229, 310] width 166 height 24
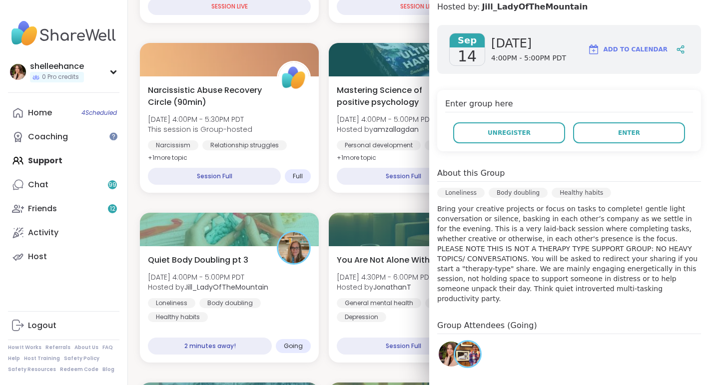
scroll to position [122, 0]
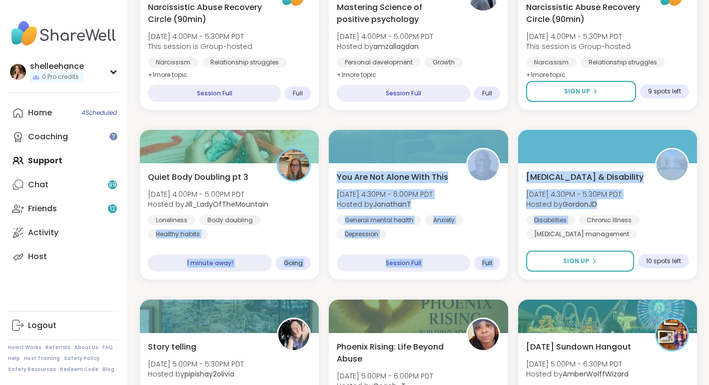
scroll to position [370, 2]
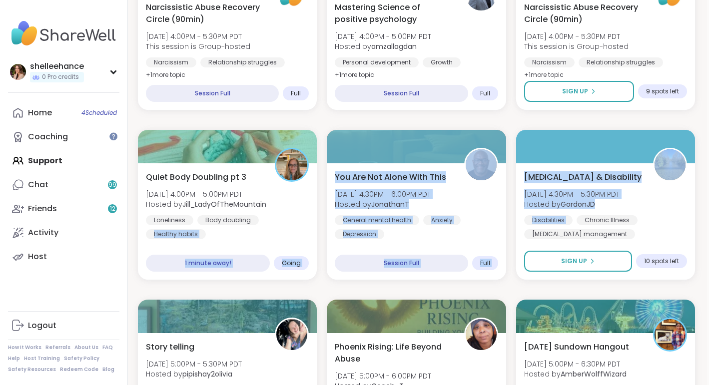
drag, startPoint x: 308, startPoint y: 232, endPoint x: 731, endPoint y: 171, distance: 428.0
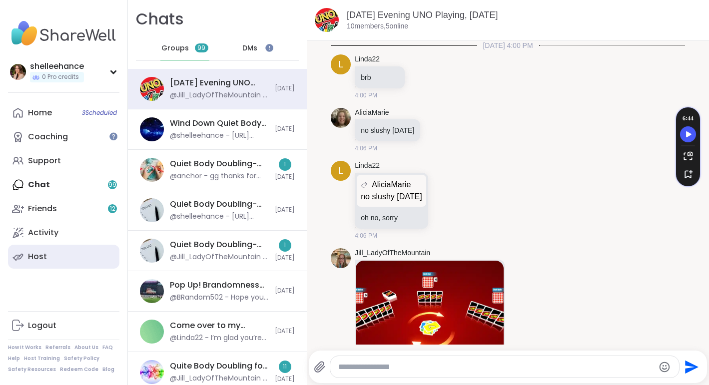
scroll to position [1646, 0]
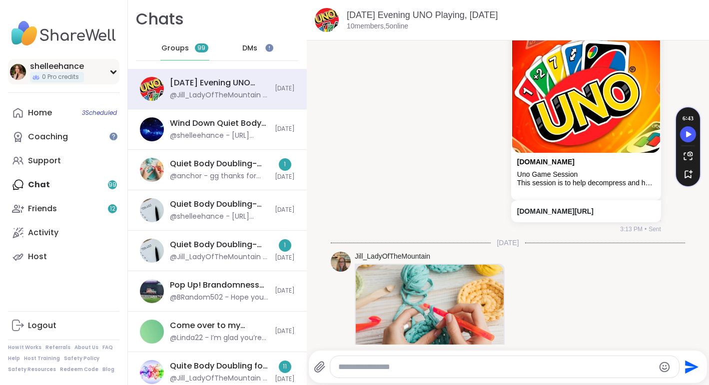
click at [116, 68] on div "shelleehance 0 Pro credits" at bounding box center [63, 71] width 111 height 25
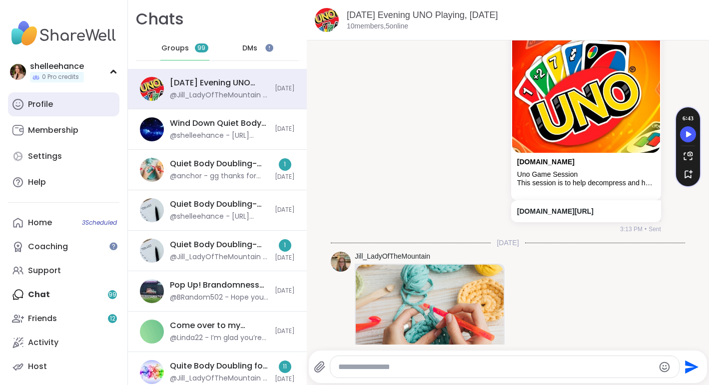
click at [107, 106] on link "Profile" at bounding box center [63, 104] width 111 height 24
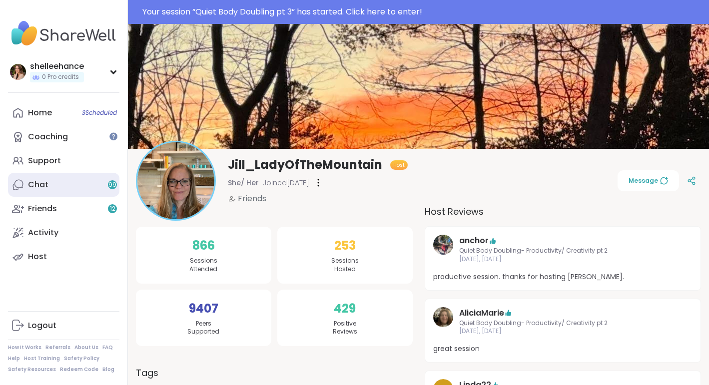
click at [93, 180] on link "Chat 99" at bounding box center [63, 185] width 111 height 24
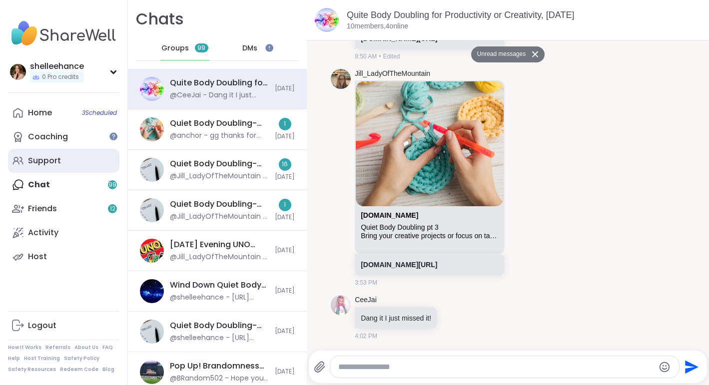
click at [77, 165] on link "Support" at bounding box center [63, 161] width 111 height 24
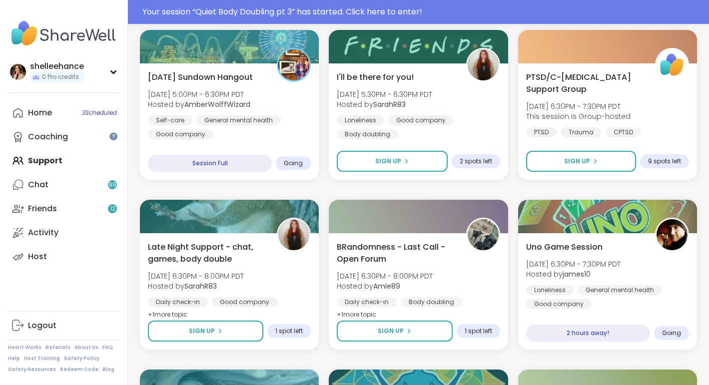
scroll to position [665, 0]
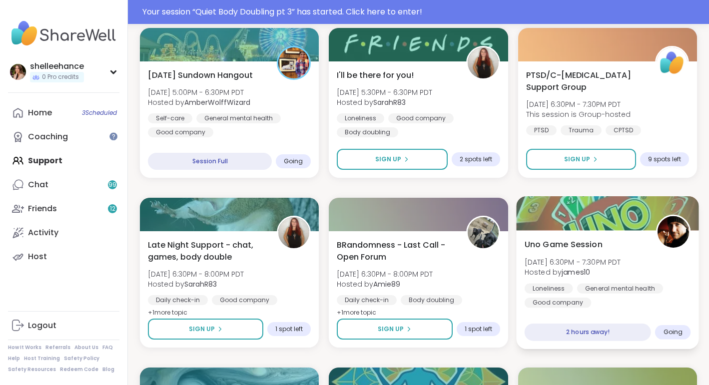
click at [654, 268] on div "Uno Game Session [DATE] 6:30PM - 7:30PM PDT Hosted by james10 Loneliness Genera…" at bounding box center [607, 272] width 166 height 69
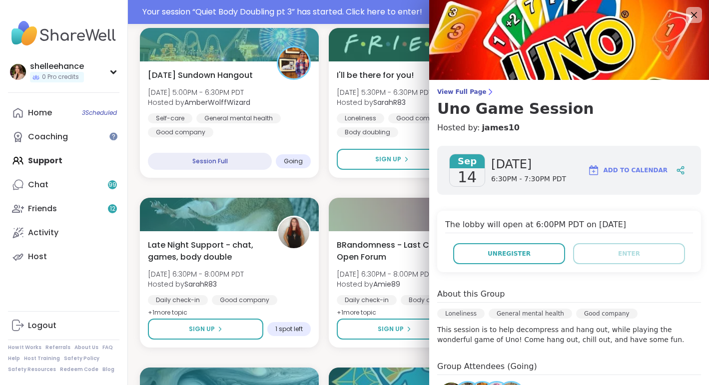
scroll to position [116, 0]
